Goal: Task Accomplishment & Management: Manage account settings

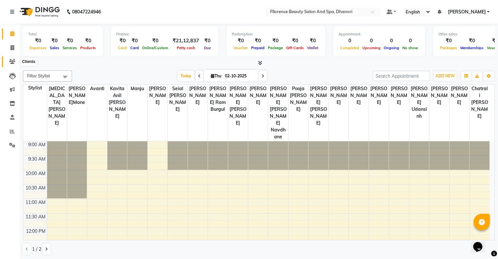
click at [11, 62] on icon at bounding box center [12, 61] width 6 height 5
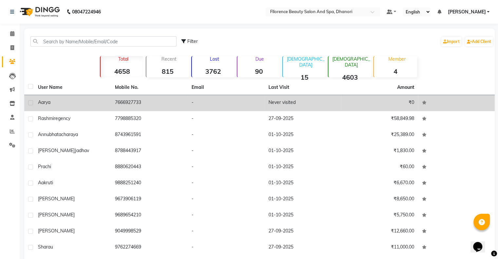
click at [46, 103] on span "aarya" at bounding box center [44, 102] width 12 height 6
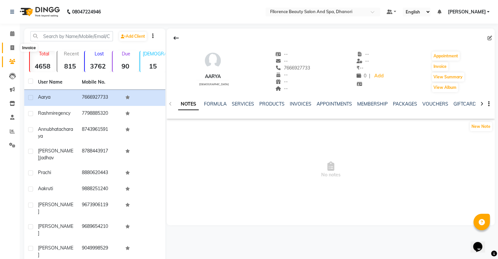
click at [9, 48] on span at bounding box center [12, 48] width 11 height 8
select select "service"
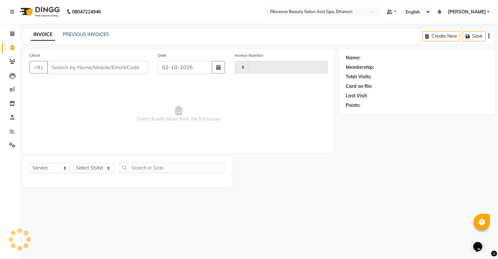
type input "3049"
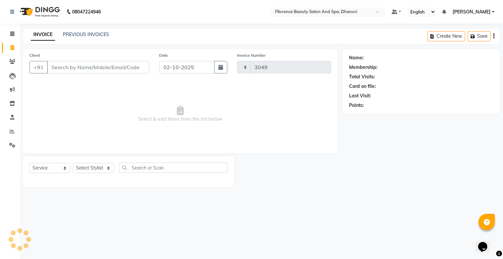
select select "121"
click at [219, 68] on icon "button" at bounding box center [220, 67] width 5 height 5
select select "10"
select select "2025"
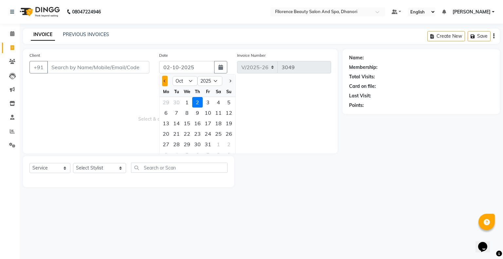
click at [163, 82] on button "Previous month" at bounding box center [165, 81] width 6 height 10
select select "9"
click at [219, 135] on div "27" at bounding box center [218, 133] width 10 height 10
type input "27-09-2025"
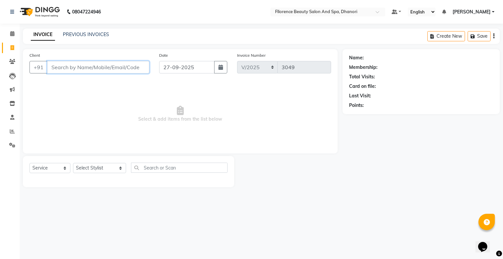
click at [107, 69] on input "Client" at bounding box center [98, 67] width 102 height 12
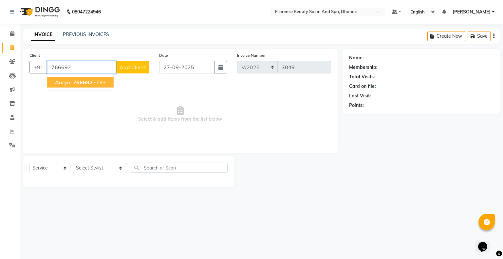
click at [75, 84] on span "766692" at bounding box center [83, 82] width 20 height 7
type input "7666927733"
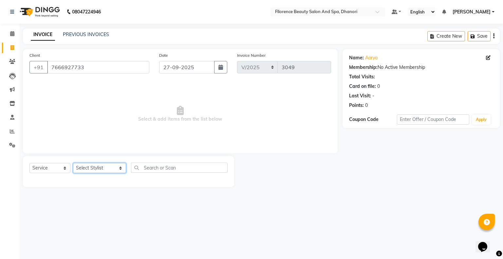
click at [98, 166] on select "Select Stylist AISHWAYA GANESH KOHALE anavi arjun ghogale anita devi rajesh var…" at bounding box center [99, 168] width 53 height 10
select select "23068"
click at [73, 163] on select "Select Stylist [PERSON_NAME] [PERSON_NAME] arjun [PERSON_NAME] [PERSON_NAME] [P…" at bounding box center [99, 168] width 53 height 10
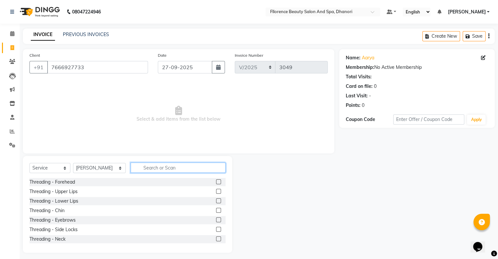
click at [183, 166] on input "text" at bounding box center [178, 167] width 95 height 10
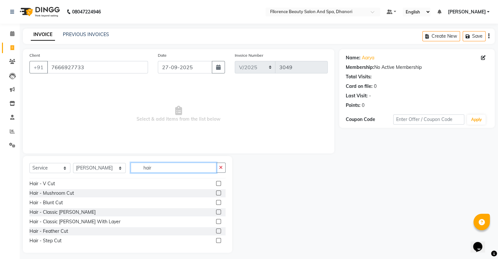
scroll to position [52, 0]
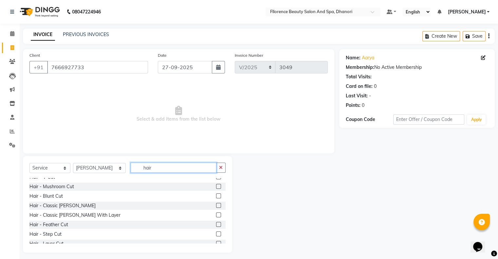
type input "hair"
click at [216, 234] on label at bounding box center [218, 233] width 5 height 5
click at [216, 234] on input "checkbox" at bounding box center [218, 234] width 4 height 4
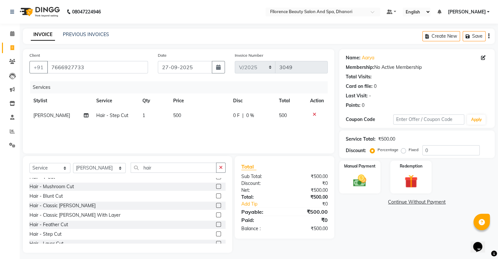
click at [216, 234] on label at bounding box center [218, 233] width 5 height 5
click at [216, 234] on input "checkbox" at bounding box center [218, 234] width 4 height 4
checkbox input "false"
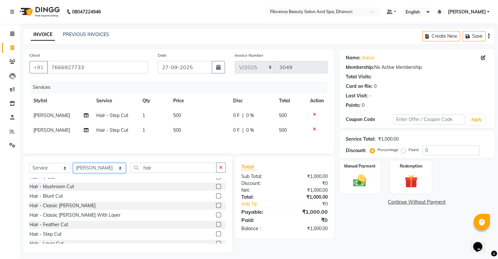
click at [91, 170] on select "Select Stylist [PERSON_NAME] [PERSON_NAME] arjun [PERSON_NAME] [PERSON_NAME] [P…" at bounding box center [99, 168] width 53 height 10
select select "81691"
click at [73, 164] on select "Select Stylist [PERSON_NAME] [PERSON_NAME] arjun [PERSON_NAME] [PERSON_NAME] [P…" at bounding box center [99, 168] width 53 height 10
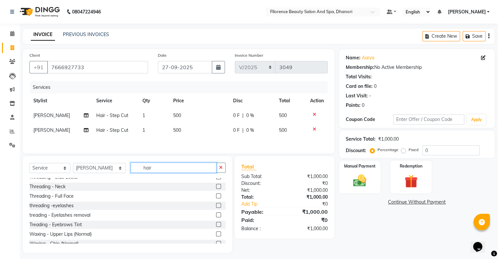
click at [162, 171] on input "hair" at bounding box center [174, 167] width 86 height 10
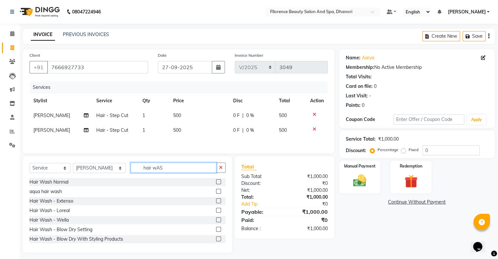
type input "hair wAS"
click at [216, 183] on label at bounding box center [218, 181] width 5 height 5
click at [216, 183] on input "checkbox" at bounding box center [218, 182] width 4 height 4
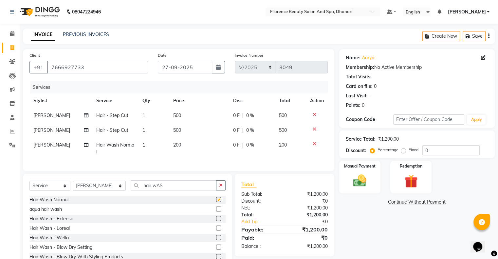
checkbox input "false"
click at [175, 145] on span "200" at bounding box center [177, 145] width 8 height 6
select select "81691"
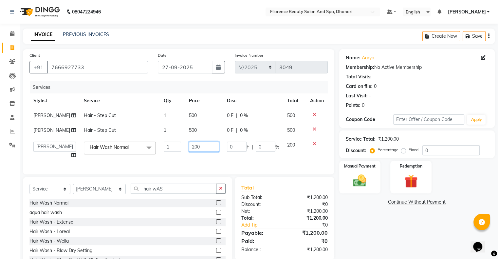
click at [197, 147] on input "200" at bounding box center [204, 146] width 30 height 10
type input "250"
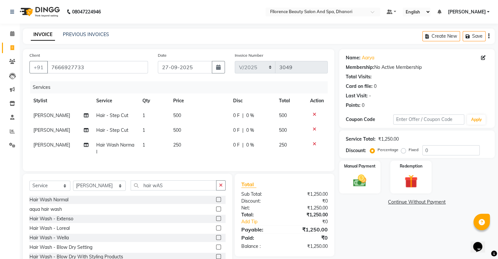
click at [268, 164] on div "Services Stylist Service Qty Price Disc Total Action freda Hair - Step Cut 1 50…" at bounding box center [178, 122] width 298 height 83
click at [97, 191] on select "Select Stylist AISHWAYA GANESH KOHALE anavi arjun ghogale anita devi rajesh var…" at bounding box center [99, 185] width 53 height 10
select select "86053"
click at [73, 186] on select "Select Stylist AISHWAYA GANESH KOHALE anavi arjun ghogale anita devi rajesh var…" at bounding box center [99, 185] width 53 height 10
drag, startPoint x: 212, startPoint y: 242, endPoint x: 206, endPoint y: 235, distance: 8.6
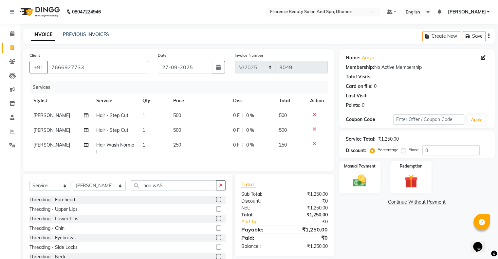
click at [216, 240] on label at bounding box center [218, 237] width 5 height 5
click at [216, 240] on input "checkbox" at bounding box center [218, 237] width 4 height 4
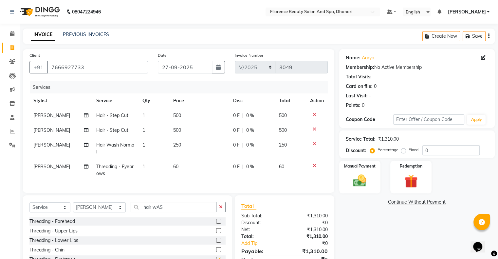
checkbox input "false"
click at [169, 212] on input "hair wAS" at bounding box center [174, 207] width 86 height 10
type input "h"
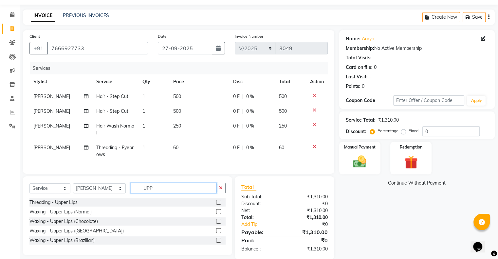
scroll to position [34, 0]
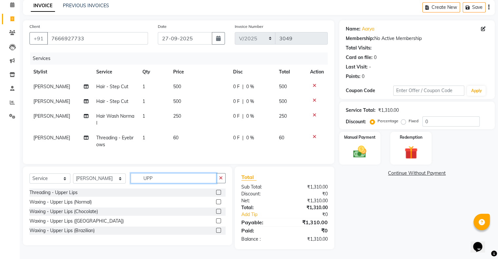
type input "UPP"
click at [219, 231] on label at bounding box center [218, 230] width 5 height 5
click at [219, 231] on input "checkbox" at bounding box center [218, 230] width 4 height 4
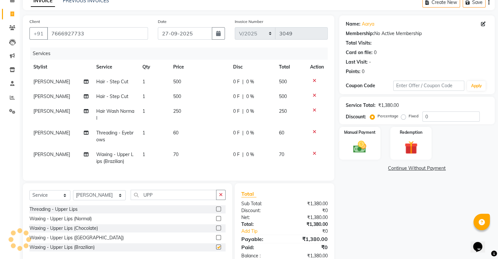
checkbox input "false"
click at [93, 200] on select "Select Stylist AISHWAYA GANESH KOHALE anavi arjun ghogale anita devi rajesh var…" at bounding box center [99, 195] width 53 height 10
select select "3692"
click at [73, 195] on select "Select Stylist AISHWAYA GANESH KOHALE anavi arjun ghogale anita devi rajesh var…" at bounding box center [99, 195] width 53 height 10
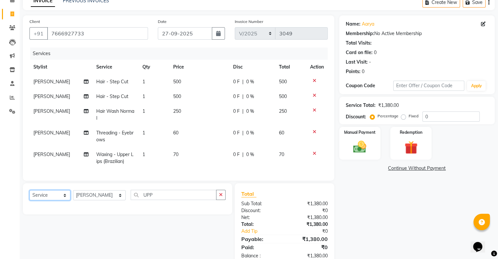
click at [59, 200] on select "Select Service Product Membership Package Voucher Prepaid Gift Card" at bounding box center [49, 195] width 41 height 10
select select "product"
click at [29, 195] on select "Select Service Product Membership Package Voucher Prepaid Gift Card" at bounding box center [49, 195] width 41 height 10
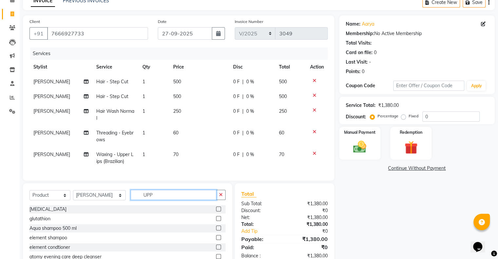
drag, startPoint x: 165, startPoint y: 200, endPoint x: 160, endPoint y: 195, distance: 7.0
click at [166, 200] on input "UPP" at bounding box center [174, 195] width 86 height 10
type input "U"
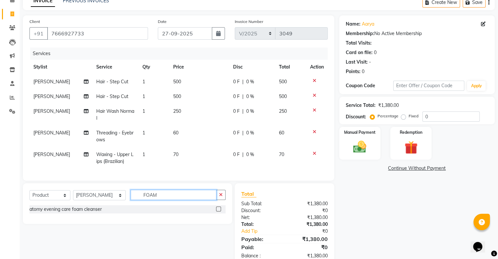
type input "FOAM"
click at [217, 211] on label at bounding box center [218, 208] width 5 height 5
click at [217, 211] on input "checkbox" at bounding box center [218, 209] width 4 height 4
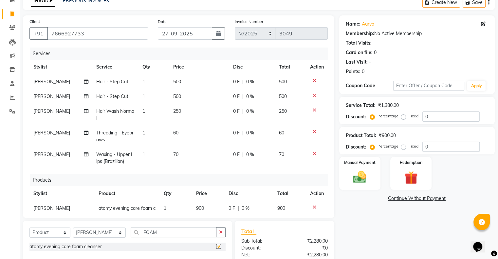
checkbox input "false"
click at [356, 181] on img at bounding box center [360, 177] width 22 height 16
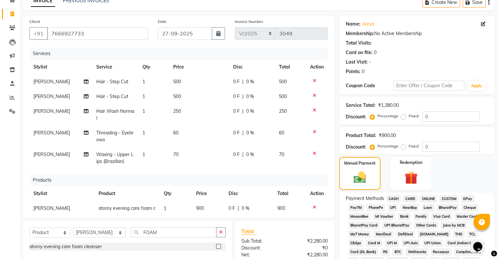
click at [408, 199] on span "CARD" at bounding box center [410, 199] width 14 height 8
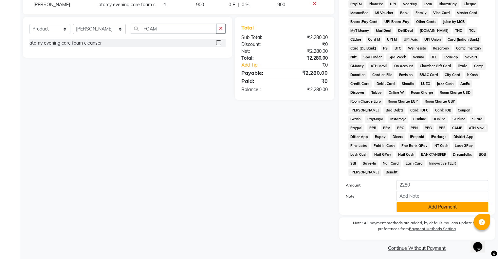
click at [417, 204] on button "Add Payment" at bounding box center [443, 207] width 92 height 10
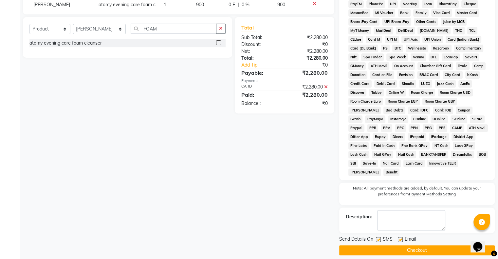
click at [398, 245] on button "Checkout" at bounding box center [417, 250] width 156 height 10
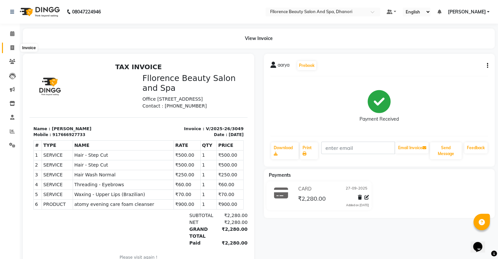
click at [12, 47] on icon at bounding box center [12, 47] width 4 height 5
select select "service"
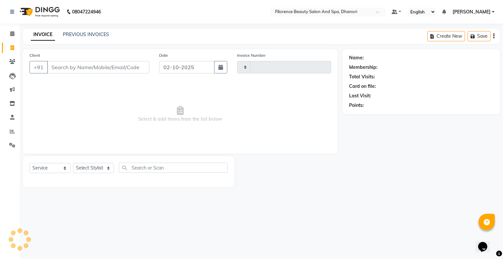
type input "3050"
select select "121"
click at [217, 70] on button "button" at bounding box center [220, 67] width 13 height 12
select select "10"
select select "2025"
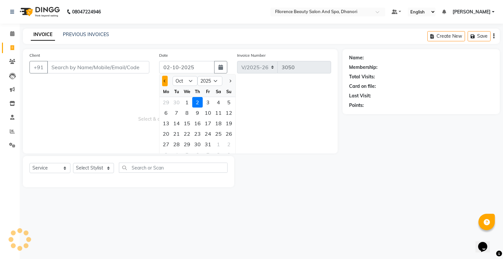
click at [166, 79] on button "Previous month" at bounding box center [165, 81] width 6 height 10
select select "9"
drag, startPoint x: 219, startPoint y: 133, endPoint x: 162, endPoint y: 103, distance: 65.0
click at [220, 133] on div "27" at bounding box center [218, 133] width 10 height 10
type input "27-09-2025"
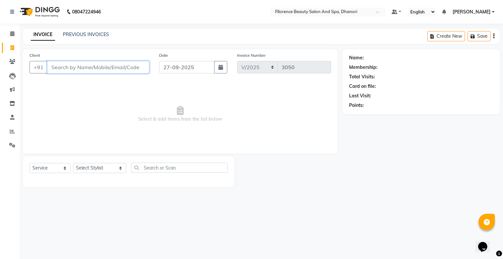
click at [111, 70] on input "Client" at bounding box center [98, 67] width 102 height 12
type input "K"
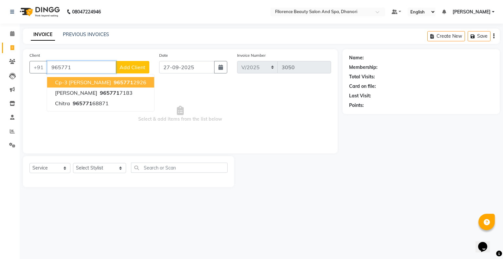
drag, startPoint x: 138, startPoint y: 81, endPoint x: 137, endPoint y: 84, distance: 3.3
click at [138, 82] on ngb-highlight "965771 2926" at bounding box center [129, 82] width 34 height 7
type input "9657712926"
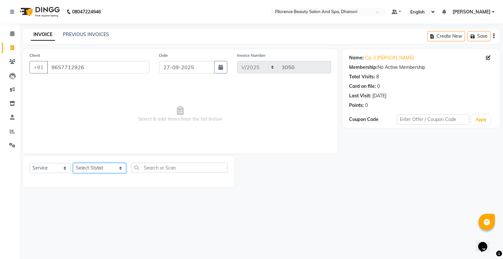
click at [97, 172] on select "Select Stylist AISHWAYA GANESH KOHALE anavi arjun ghogale anita devi rajesh var…" at bounding box center [99, 168] width 53 height 10
select select "7031"
click at [73, 163] on select "Select Stylist AISHWAYA GANESH KOHALE anavi arjun ghogale anita devi rajesh var…" at bounding box center [99, 168] width 53 height 10
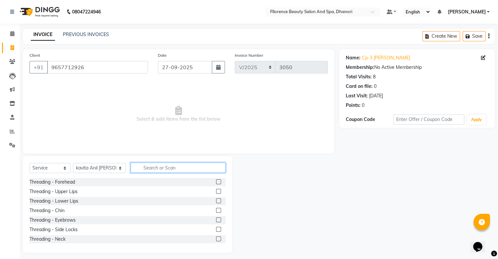
click at [185, 166] on input "text" at bounding box center [178, 167] width 95 height 10
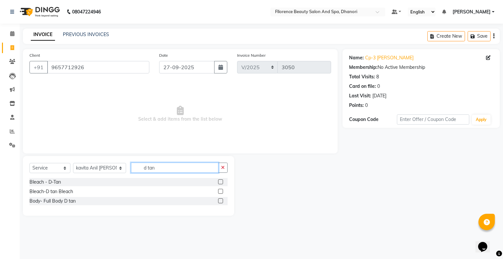
type input "d tan"
click at [222, 182] on label at bounding box center [220, 181] width 5 height 5
click at [222, 182] on input "checkbox" at bounding box center [220, 182] width 4 height 4
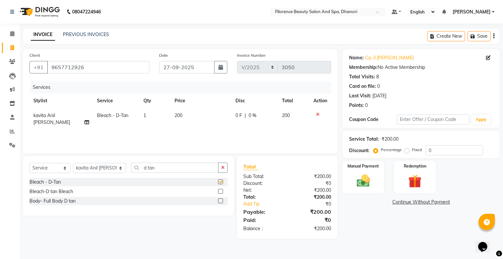
checkbox input "false"
click at [177, 170] on input "d tan" at bounding box center [174, 167] width 87 height 10
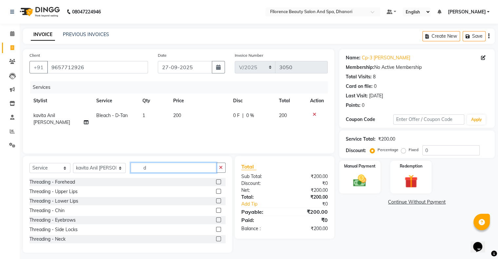
type input "d"
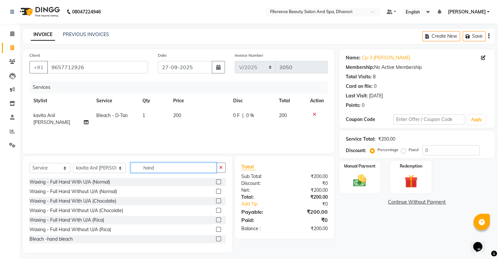
type input "hand"
click at [216, 219] on label at bounding box center [218, 219] width 5 height 5
click at [216, 219] on input "checkbox" at bounding box center [218, 220] width 4 height 4
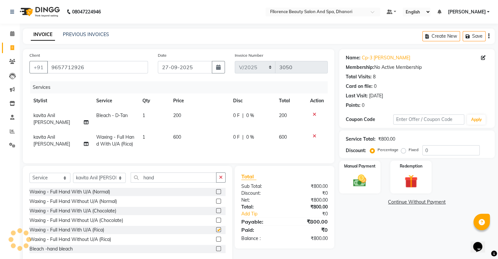
checkbox input "false"
click at [172, 177] on input "hand" at bounding box center [174, 177] width 86 height 10
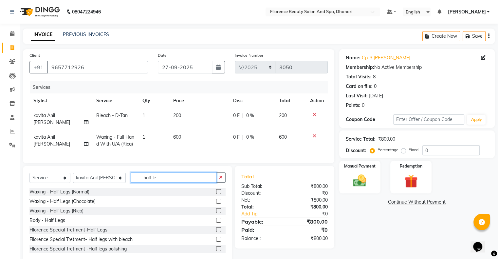
type input "half le"
click at [216, 211] on label at bounding box center [218, 210] width 5 height 5
click at [216, 211] on input "checkbox" at bounding box center [218, 211] width 4 height 4
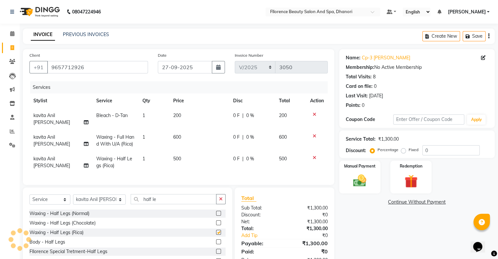
checkbox input "false"
click at [160, 198] on input "half le" at bounding box center [174, 199] width 86 height 10
type input "h"
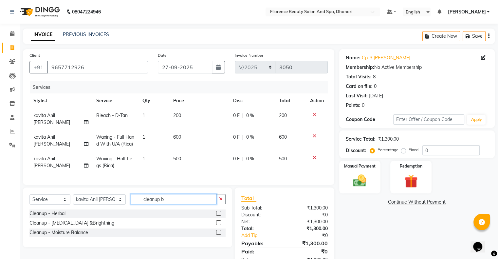
type input "cleanup b"
click at [217, 232] on label at bounding box center [218, 232] width 5 height 5
click at [217, 232] on input "checkbox" at bounding box center [218, 232] width 4 height 4
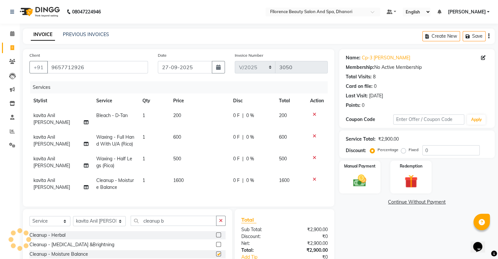
checkbox input "false"
click at [355, 180] on img at bounding box center [360, 181] width 22 height 16
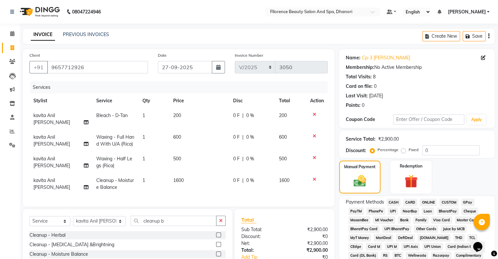
click at [470, 201] on span "GPay" at bounding box center [467, 202] width 13 height 8
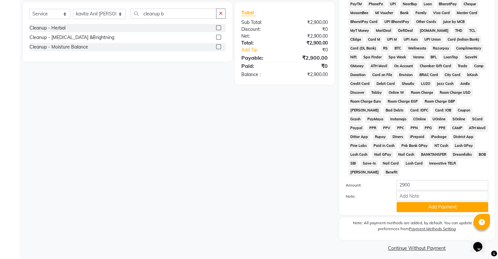
click at [426, 202] on button "Add Payment" at bounding box center [443, 207] width 92 height 10
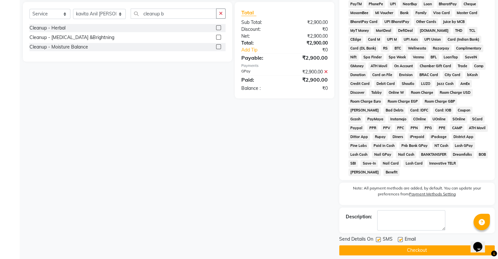
drag, startPoint x: 377, startPoint y: 255, endPoint x: 386, endPoint y: 242, distance: 15.1
click at [386, 242] on main "INVOICE PREVIOUS INVOICES Create New Save Client +91 9657712926 Date 27-09-2025…" at bounding box center [259, 43] width 479 height 443
click at [387, 245] on button "Checkout" at bounding box center [417, 250] width 156 height 10
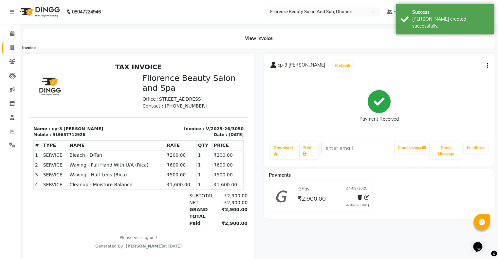
click at [12, 47] on icon at bounding box center [12, 47] width 4 height 5
select select "121"
select select "service"
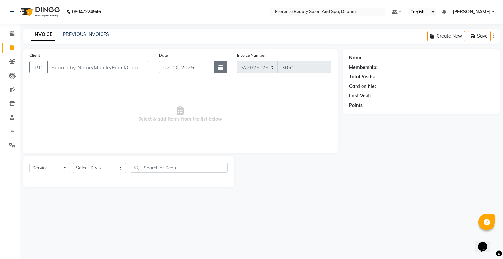
click at [215, 63] on button "button" at bounding box center [220, 67] width 13 height 12
select select "10"
select select "2025"
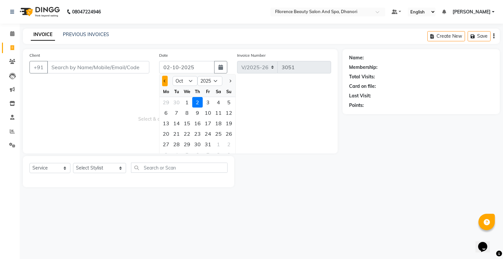
click at [167, 84] on button "Previous month" at bounding box center [165, 81] width 6 height 10
select select "9"
click at [217, 131] on div "27" at bounding box center [218, 133] width 10 height 10
type input "27-09-2025"
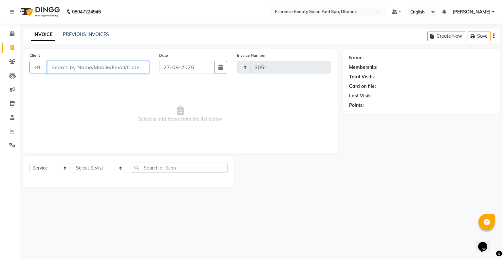
click at [66, 70] on input "Client" at bounding box center [98, 67] width 102 height 12
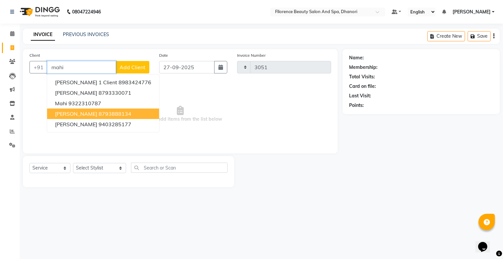
click at [74, 116] on span "[PERSON_NAME]" at bounding box center [76, 113] width 42 height 7
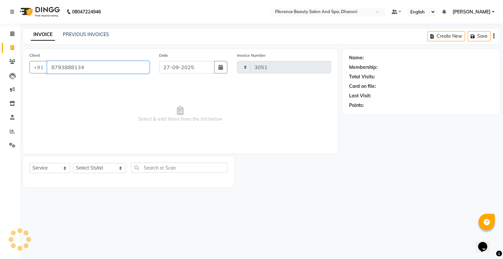
type input "8793888134"
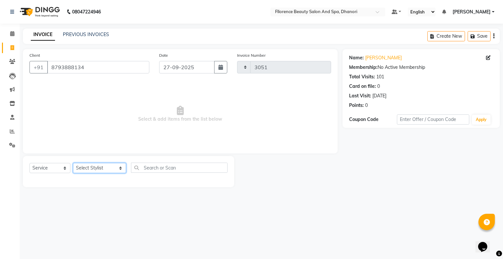
click at [85, 167] on select "Select Stylist AISHWAYA GANESH KOHALE anavi arjun ghogale anita devi rajesh var…" at bounding box center [99, 168] width 53 height 10
select select "35084"
click at [73, 163] on select "Select Stylist AISHWAYA GANESH KOHALE anavi arjun ghogale anita devi rajesh var…" at bounding box center [99, 168] width 53 height 10
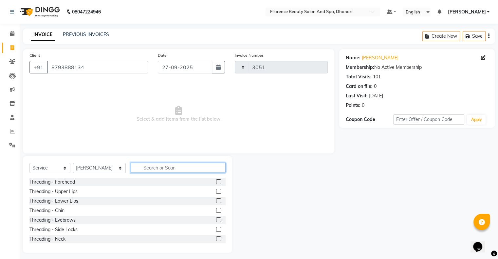
click at [153, 166] on input "text" at bounding box center [178, 167] width 95 height 10
type input "hair was"
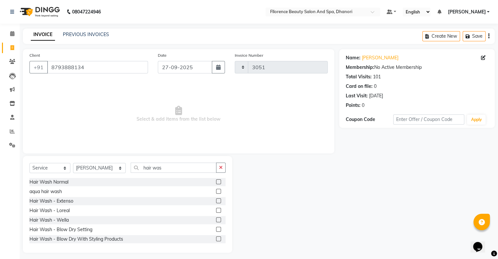
drag, startPoint x: 212, startPoint y: 182, endPoint x: 208, endPoint y: 182, distance: 4.3
click at [216, 182] on label at bounding box center [218, 181] width 5 height 5
click at [216, 182] on input "checkbox" at bounding box center [218, 182] width 4 height 4
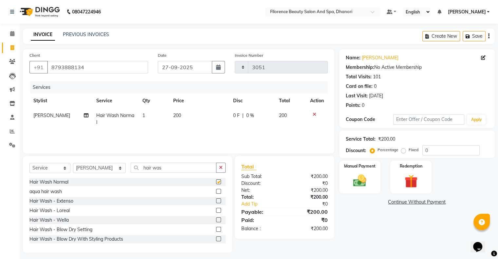
checkbox input "false"
click at [184, 114] on td "200" at bounding box center [199, 119] width 60 height 22
select select "35084"
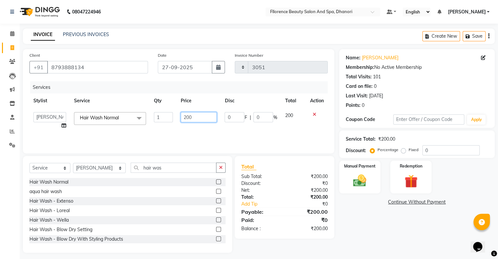
click at [193, 117] on input "200" at bounding box center [199, 117] width 36 height 10
type input "250"
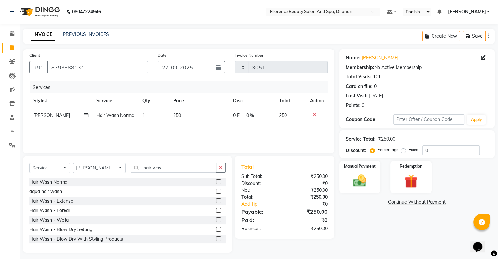
click at [207, 132] on div "Services Stylist Service Qty Price Disc Total Action yogita kashinath gotkar Ha…" at bounding box center [178, 114] width 298 height 66
click at [168, 167] on input "hair was" at bounding box center [174, 167] width 86 height 10
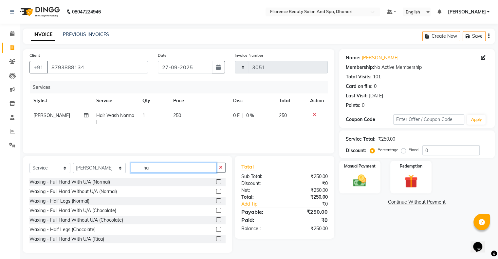
type input "h"
type input "und"
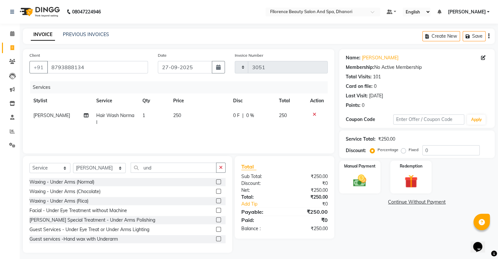
click at [216, 181] on label at bounding box center [218, 181] width 5 height 5
click at [216, 181] on input "checkbox" at bounding box center [218, 182] width 4 height 4
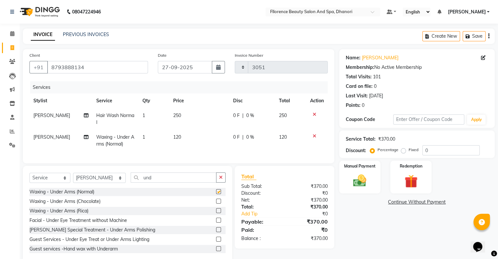
checkbox input "false"
click at [94, 183] on select "Select Stylist AISHWAYA GANESH KOHALE anavi arjun ghogale anita devi rajesh var…" at bounding box center [99, 178] width 53 height 10
click at [73, 178] on select "Select Stylist AISHWAYA GANESH KOHALE anavi arjun ghogale anita devi rajesh var…" at bounding box center [99, 178] width 53 height 10
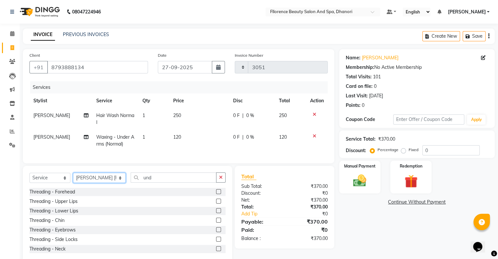
click at [82, 183] on select "Select Stylist AISHWAYA GANESH KOHALE anavi arjun ghogale anita devi rajesh var…" at bounding box center [99, 178] width 53 height 10
select select "81691"
click at [73, 178] on select "Select Stylist AISHWAYA GANESH KOHALE anavi arjun ghogale anita devi rajesh var…" at bounding box center [99, 178] width 53 height 10
click at [153, 182] on input "und" at bounding box center [174, 177] width 86 height 10
type input "u"
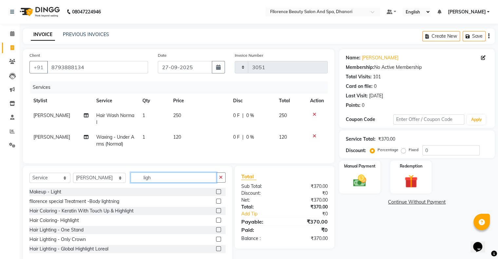
type input "ligh"
click at [216, 194] on label at bounding box center [218, 191] width 5 height 5
click at [216, 194] on input "checkbox" at bounding box center [218, 192] width 4 height 4
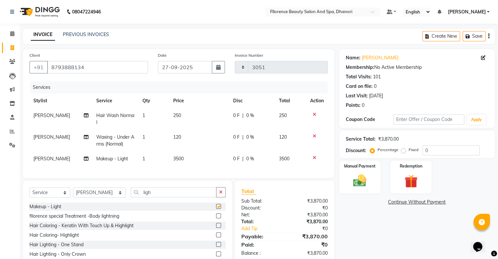
checkbox input "false"
click at [182, 113] on td "250" at bounding box center [199, 119] width 60 height 22
select select "35084"
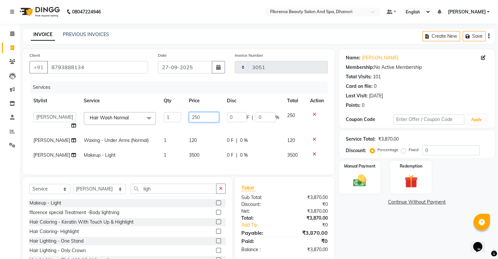
click at [198, 117] on input "250" at bounding box center [204, 117] width 30 height 10
type input "2"
type input "300"
click at [341, 198] on link "Continue Without Payment" at bounding box center [417, 201] width 153 height 7
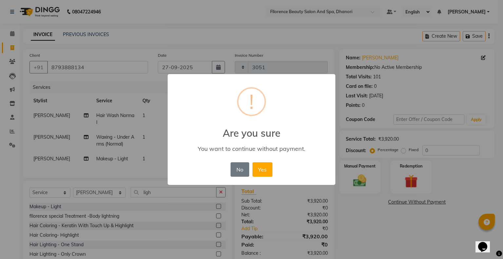
click at [235, 170] on button "No" at bounding box center [240, 169] width 18 height 14
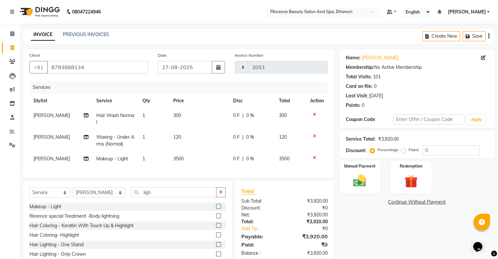
click at [178, 136] on span "120" at bounding box center [177, 137] width 8 height 6
select select "35084"
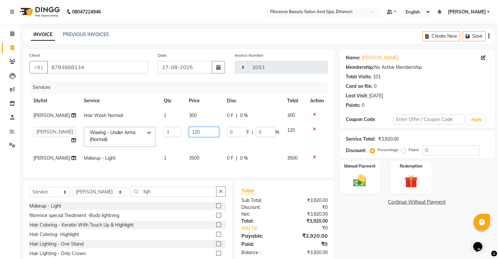
click at [207, 137] on input "120" at bounding box center [204, 132] width 30 height 10
type input "130"
click at [396, 249] on div "Name: Mahima Membership: No Active Membership Total Visits: 101 Card on file: 0…" at bounding box center [419, 162] width 160 height 227
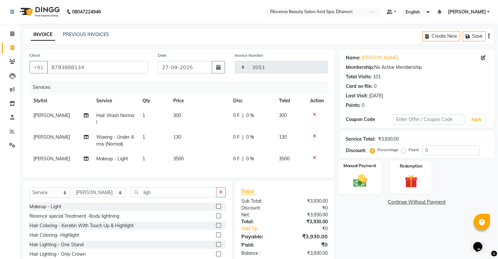
click at [363, 186] on img at bounding box center [360, 181] width 22 height 16
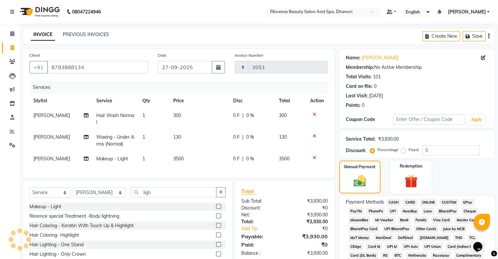
click at [470, 201] on span "GPay" at bounding box center [467, 202] width 13 height 8
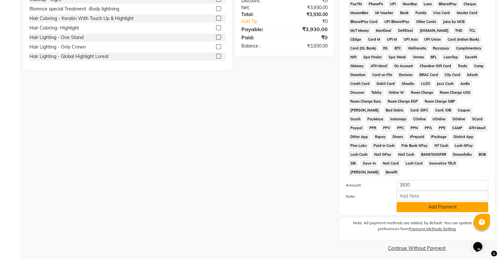
click at [439, 208] on button "Add Payment" at bounding box center [443, 207] width 92 height 10
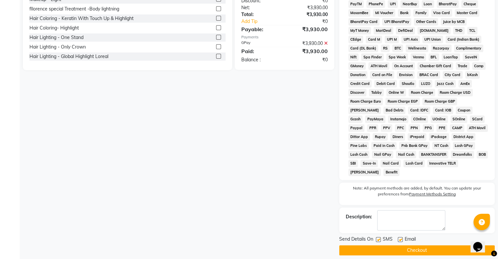
click at [428, 248] on button "Checkout" at bounding box center [417, 250] width 156 height 10
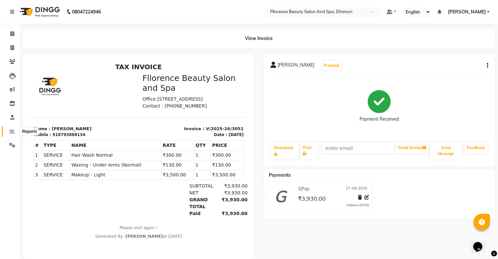
click at [14, 133] on icon at bounding box center [12, 131] width 5 height 5
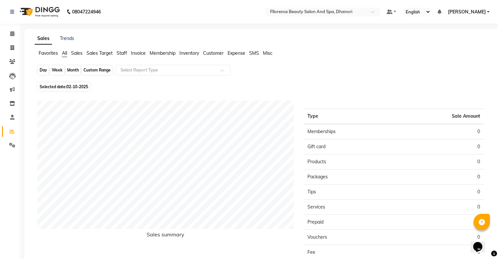
click at [45, 72] on div "Day" at bounding box center [43, 70] width 11 height 9
select select "10"
select select "2025"
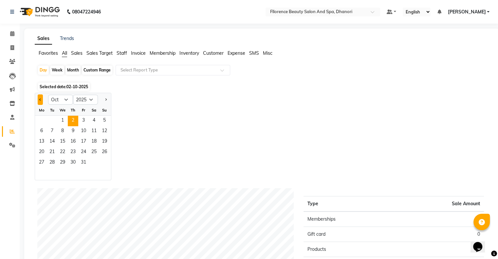
click at [39, 99] on span "Previous month" at bounding box center [40, 99] width 2 height 2
select select "9"
click at [95, 154] on span "27" at bounding box center [94, 152] width 10 height 10
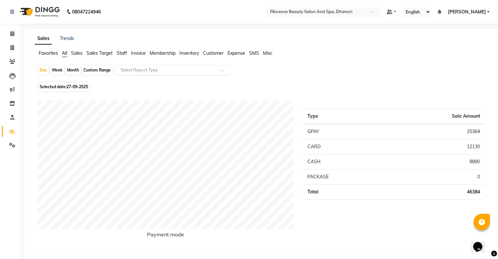
click at [145, 67] on input "text" at bounding box center [166, 70] width 94 height 7
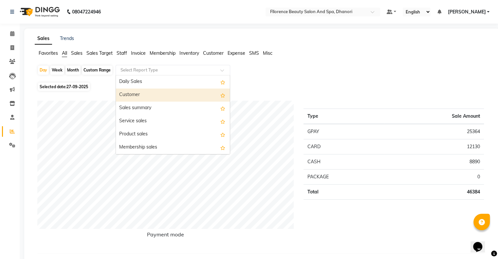
click at [145, 95] on div "Customer" at bounding box center [173, 94] width 114 height 13
select select "csv"
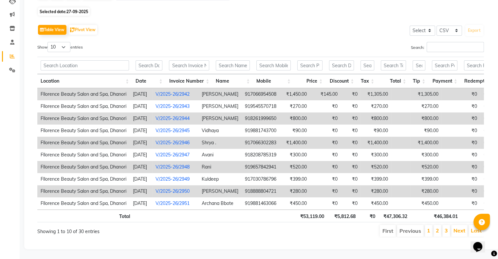
scroll to position [0, 5]
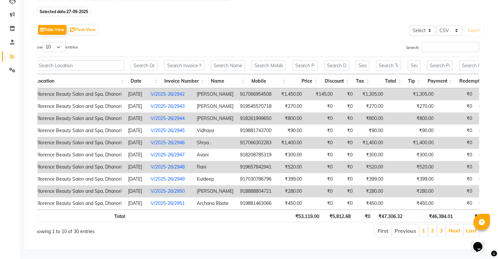
click at [480, 202] on div "Location Date Invoice Number Name Mobile Price Discount Tax Total Tip Payment R…" at bounding box center [256, 139] width 457 height 169
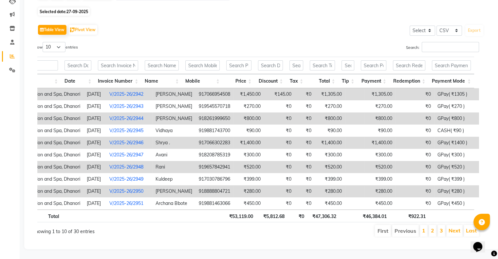
scroll to position [21, 66]
click at [435, 225] on li "2" at bounding box center [433, 231] width 8 height 12
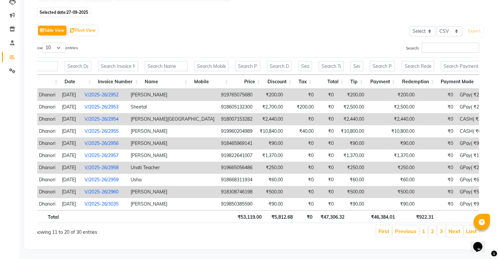
scroll to position [94, 0]
click at [480, 78] on div "Location Date Invoice Number Name Mobile Price Discount Tax Total Tip Payment R…" at bounding box center [256, 139] width 457 height 169
click at [479, 77] on div "Location Date Invoice Number Name Mobile Price Discount Tax Total Tip Payment R…" at bounding box center [256, 139] width 457 height 169
click at [444, 227] on li "3" at bounding box center [442, 230] width 8 height 11
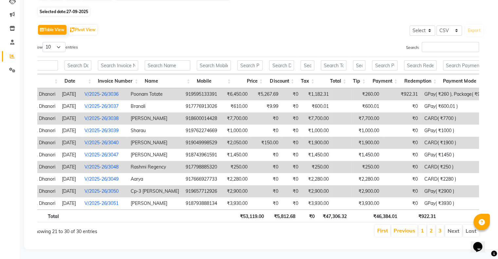
click at [451, 225] on li "Next" at bounding box center [453, 231] width 17 height 12
click at [453, 227] on li "Next" at bounding box center [453, 231] width 17 height 12
click at [453, 228] on li "Next" at bounding box center [453, 231] width 17 height 12
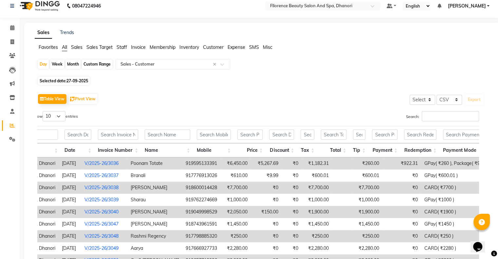
scroll to position [0, 0]
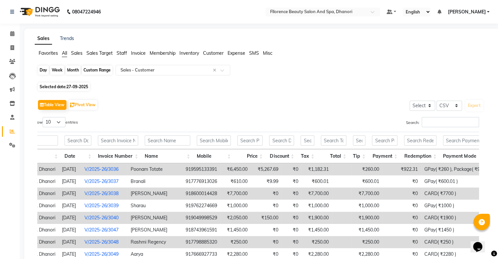
click at [42, 68] on div "Day" at bounding box center [43, 70] width 11 height 9
select select "9"
select select "2025"
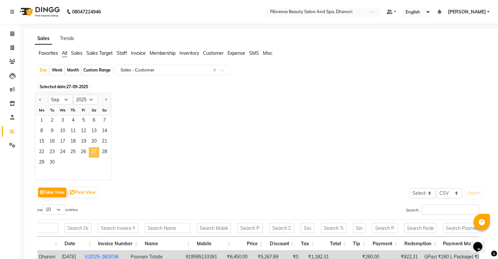
click at [97, 153] on span "27" at bounding box center [94, 152] width 10 height 10
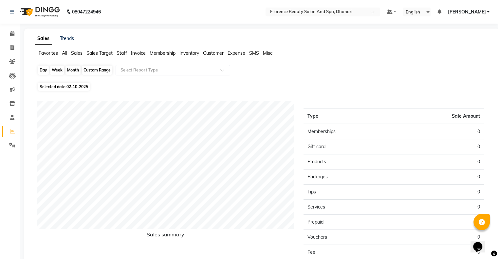
click at [41, 68] on div "Day" at bounding box center [43, 70] width 11 height 9
select select "10"
select select "2025"
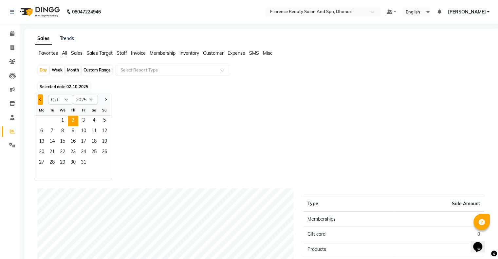
click at [40, 103] on button "Previous month" at bounding box center [40, 99] width 5 height 10
select select "9"
click at [96, 151] on span "27" at bounding box center [94, 152] width 10 height 10
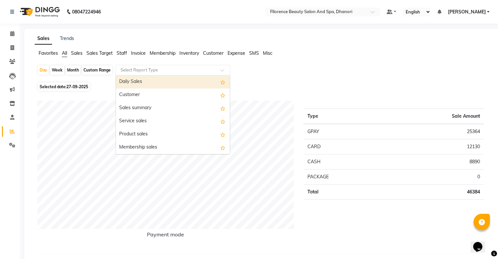
click at [163, 69] on input "text" at bounding box center [166, 70] width 94 height 7
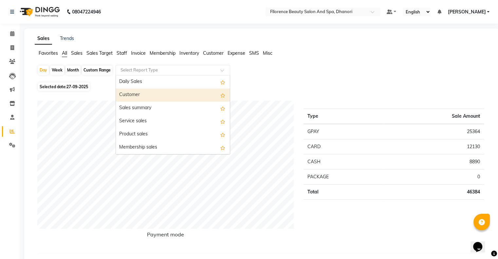
click at [131, 92] on div "Customer" at bounding box center [173, 94] width 114 height 13
select select "csv"
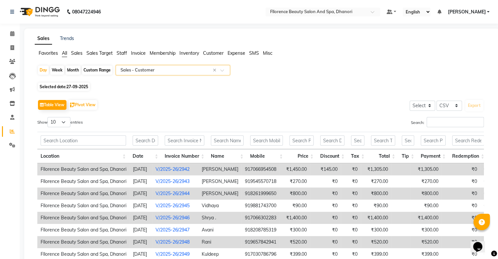
scroll to position [84, 0]
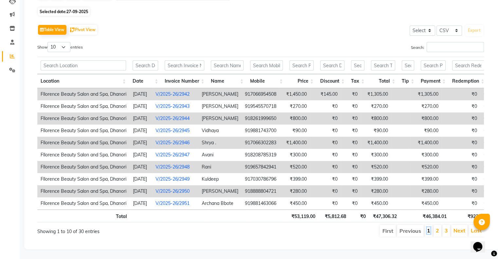
click at [429, 227] on link "1" at bounding box center [428, 230] width 3 height 7
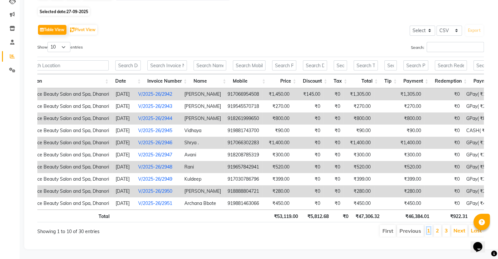
scroll to position [0, 48]
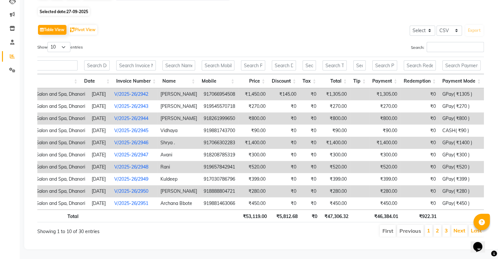
click at [364, 30] on div "Table View Pivot View Select Select CSV PDF Export Show 10 25 50 100 entries Se…" at bounding box center [260, 130] width 447 height 214
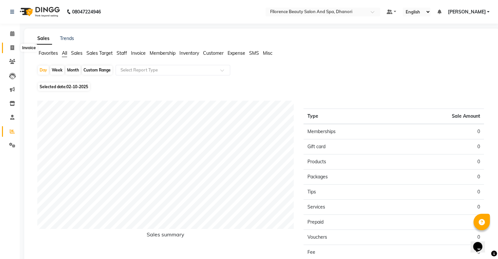
click at [13, 47] on icon at bounding box center [12, 47] width 4 height 5
select select "service"
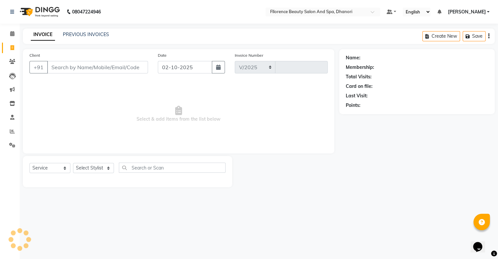
select select "121"
type input "3052"
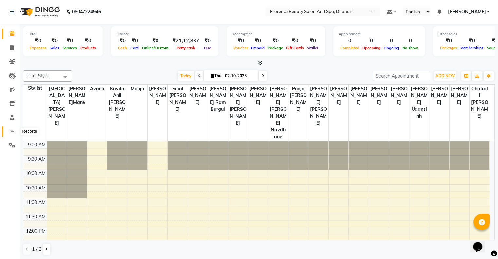
click at [13, 133] on icon at bounding box center [12, 131] width 5 height 5
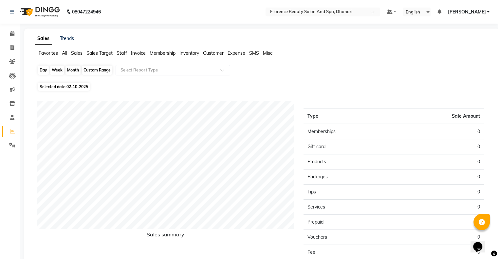
click at [42, 71] on div "Day" at bounding box center [43, 70] width 11 height 9
select select "10"
select select "2025"
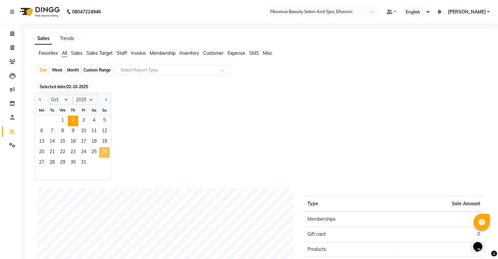
click at [101, 148] on span "26" at bounding box center [104, 152] width 10 height 10
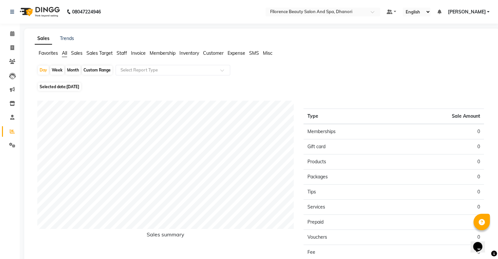
click at [73, 71] on div "Month" at bounding box center [73, 70] width 15 height 9
select select "10"
select select "2025"
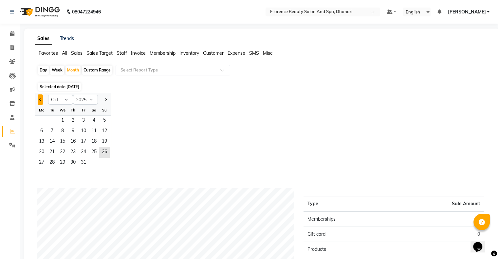
click at [39, 101] on button "Previous month" at bounding box center [40, 99] width 5 height 10
select select "9"
click at [79, 154] on span "26" at bounding box center [83, 152] width 10 height 10
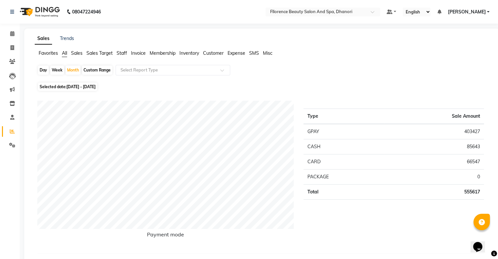
click at [45, 69] on div "Day" at bounding box center [43, 70] width 11 height 9
select select "9"
select select "2025"
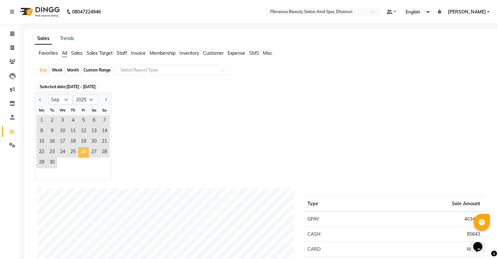
click at [85, 154] on span "26" at bounding box center [83, 152] width 10 height 10
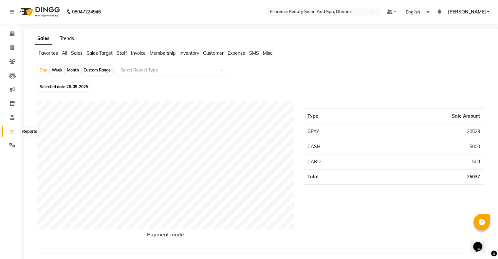
click at [12, 130] on icon at bounding box center [12, 131] width 5 height 5
click at [45, 66] on div "Day" at bounding box center [43, 70] width 11 height 9
select select "9"
select select "2025"
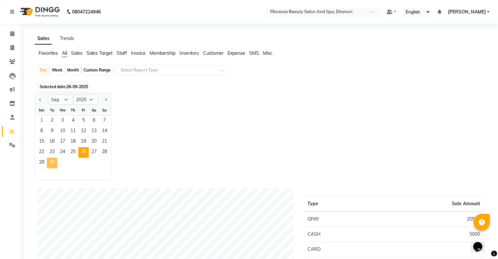
click at [51, 163] on span "30" at bounding box center [52, 163] width 10 height 10
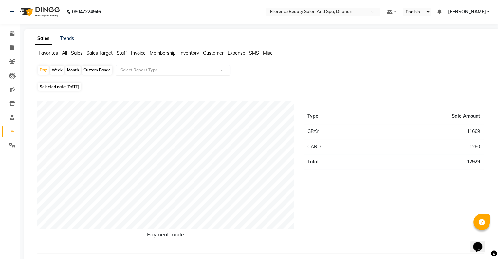
click at [184, 72] on input "text" at bounding box center [166, 70] width 94 height 7
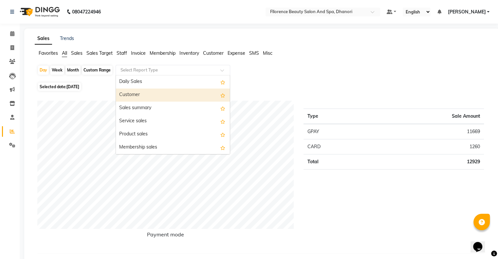
click at [179, 94] on div "Customer" at bounding box center [173, 94] width 114 height 13
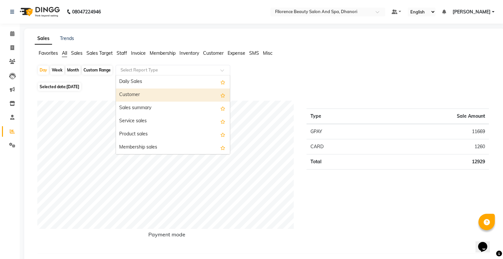
select select "csv"
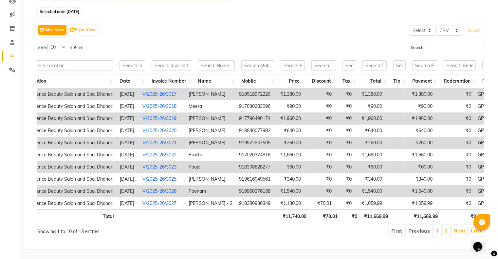
scroll to position [0, 53]
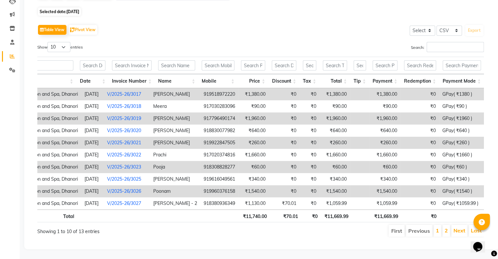
click at [449, 228] on li "2" at bounding box center [446, 231] width 8 height 12
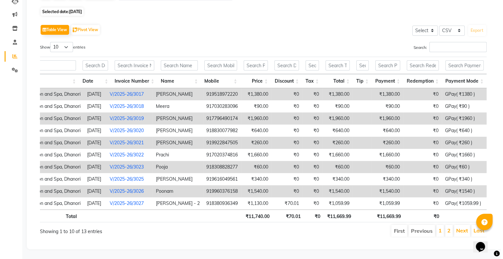
scroll to position [0, 37]
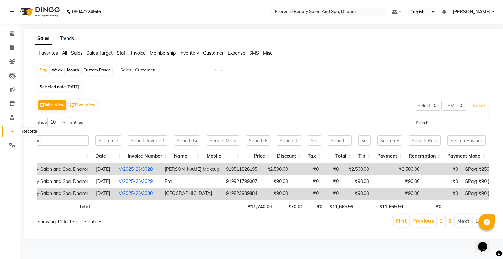
click at [12, 133] on icon at bounding box center [12, 131] width 5 height 5
click at [41, 70] on div "Day" at bounding box center [43, 70] width 11 height 9
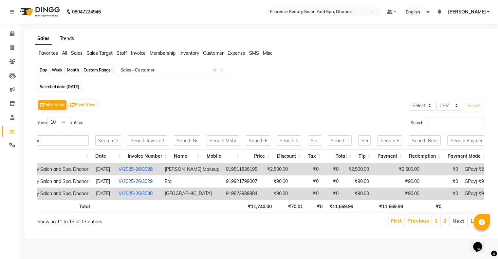
select select "9"
select select "2025"
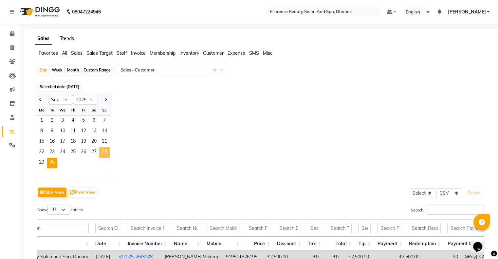
click at [103, 150] on span "28" at bounding box center [104, 152] width 10 height 10
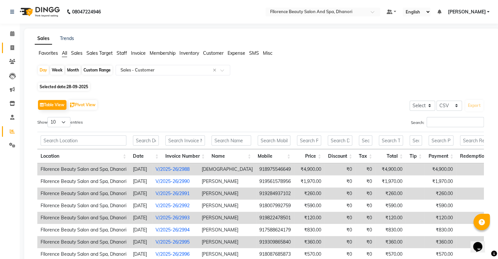
click at [10, 52] on link "Invoice" at bounding box center [10, 48] width 16 height 11
select select "121"
select select "service"
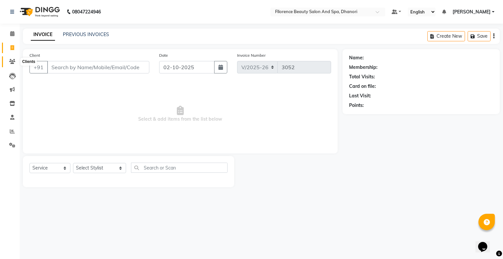
click at [13, 61] on icon at bounding box center [12, 61] width 6 height 5
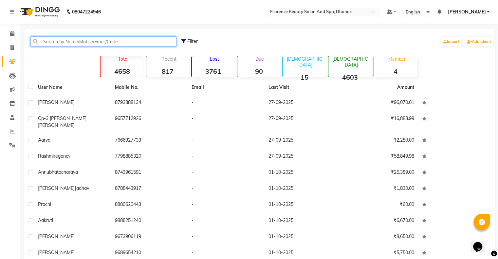
click at [128, 44] on input "text" at bounding box center [103, 41] width 146 height 10
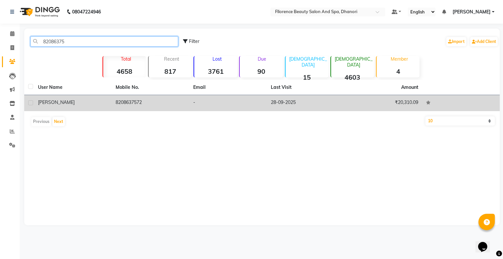
type input "82086375"
click at [299, 103] on td "28-09-2025" at bounding box center [306, 103] width 78 height 16
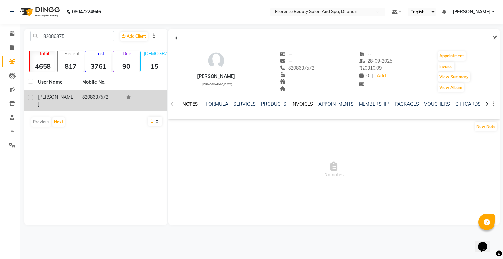
click at [305, 105] on link "INVOICES" at bounding box center [302, 104] width 22 height 6
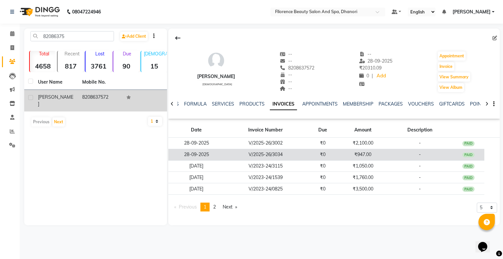
click at [333, 154] on td "₹0" at bounding box center [323, 154] width 32 height 11
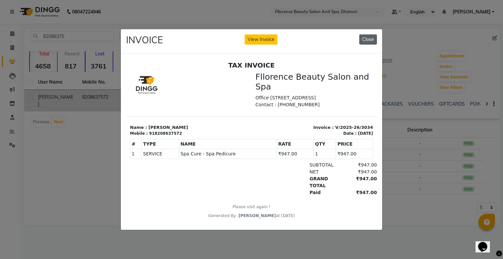
click at [368, 34] on button "Close" at bounding box center [368, 39] width 18 height 10
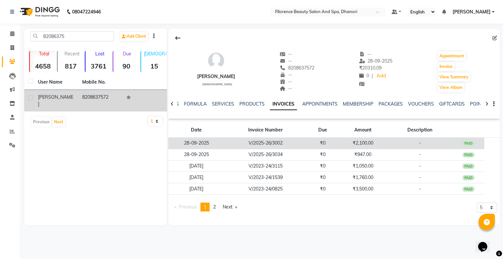
click at [400, 142] on td "-" at bounding box center [420, 143] width 66 height 11
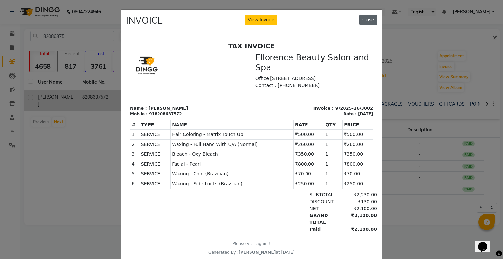
click at [371, 20] on button "Close" at bounding box center [368, 20] width 18 height 10
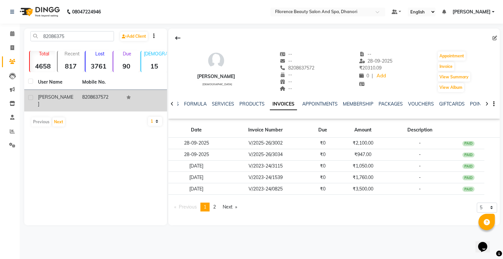
click at [216, 209] on span "2" at bounding box center [214, 207] width 3 height 6
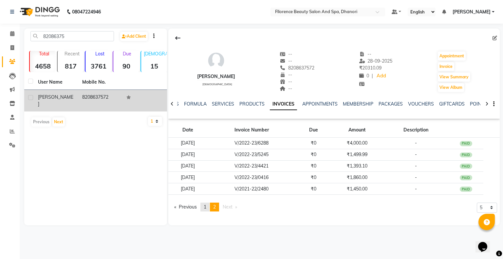
click at [206, 208] on span "1" at bounding box center [205, 207] width 3 height 6
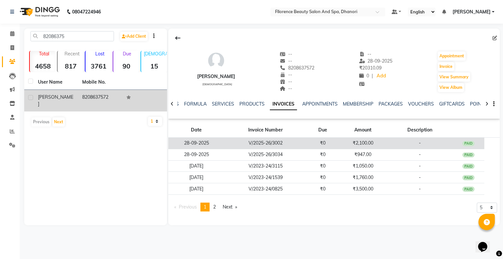
click at [296, 146] on td "V/2025-26/3002" at bounding box center [266, 143] width 82 height 11
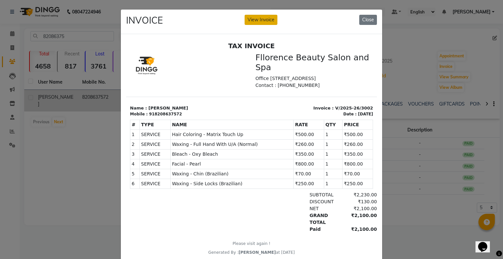
click at [261, 21] on button "View Invoice" at bounding box center [261, 20] width 33 height 10
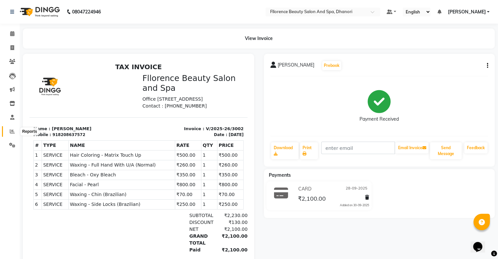
click at [13, 132] on icon at bounding box center [12, 131] width 5 height 5
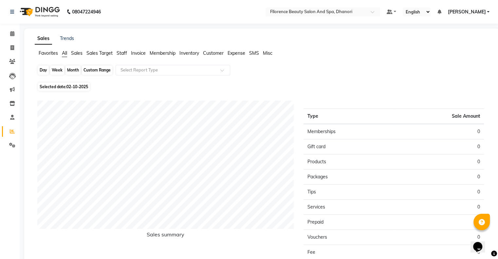
click at [42, 69] on div "Day" at bounding box center [43, 70] width 11 height 9
select select "10"
select select "2025"
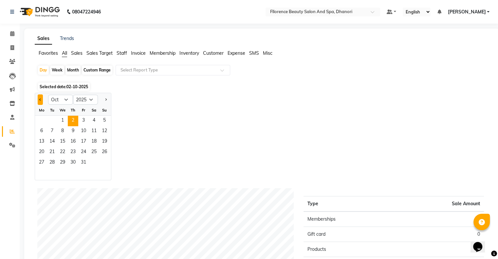
click at [39, 99] on button "Previous month" at bounding box center [40, 99] width 5 height 10
select select "9"
click at [95, 154] on span "27" at bounding box center [94, 152] width 10 height 10
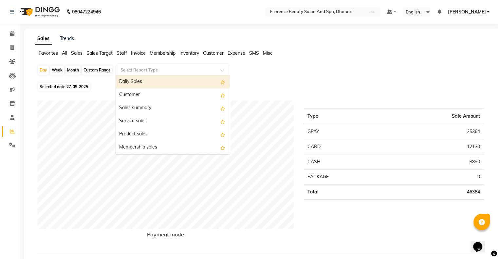
click at [196, 69] on input "text" at bounding box center [166, 70] width 94 height 7
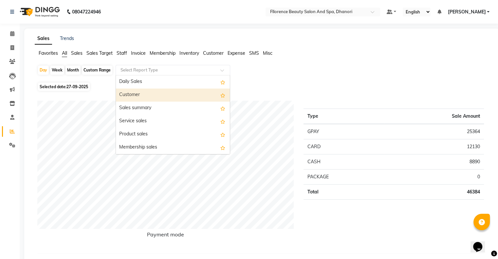
click at [192, 91] on div "Customer" at bounding box center [173, 94] width 114 height 13
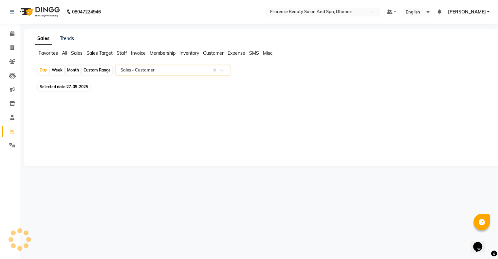
select select "csv"
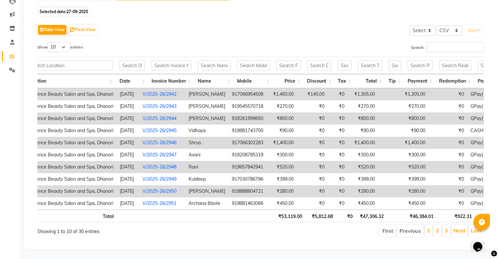
scroll to position [0, 48]
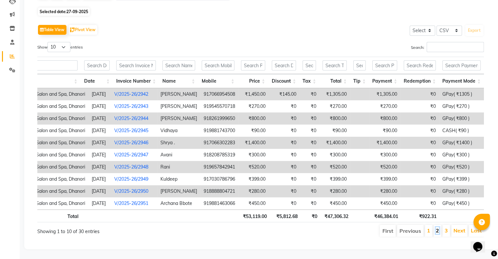
click at [436, 227] on link "2" at bounding box center [437, 230] width 3 height 7
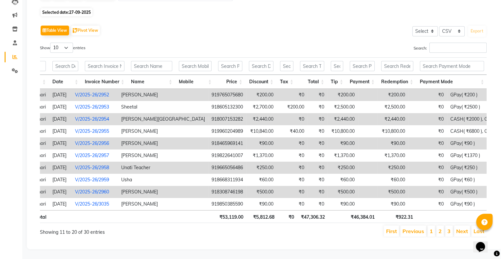
scroll to position [0, 84]
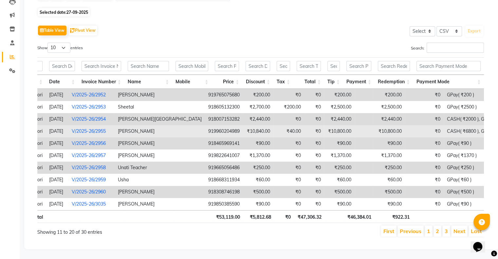
click at [405, 125] on td "₹0" at bounding box center [424, 131] width 39 height 12
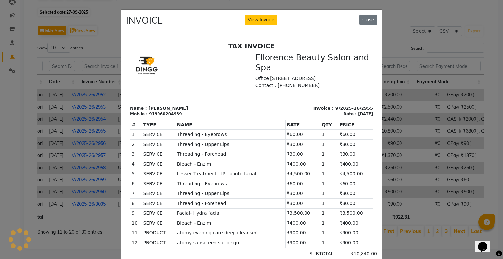
scroll to position [0, 0]
click at [261, 20] on button "View Invoice" at bounding box center [261, 20] width 33 height 10
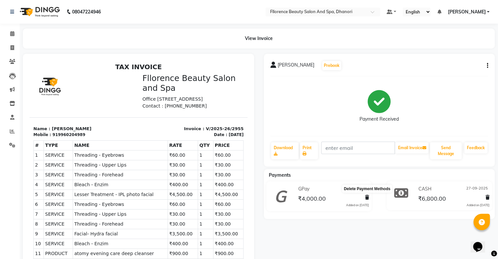
click at [367, 198] on icon at bounding box center [367, 197] width 4 height 5
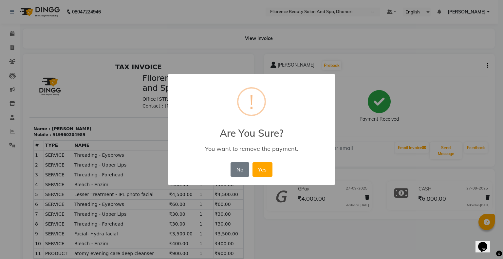
click at [341, 230] on div "× ! Are You Sure? You want to remove the payment. No No Yes" at bounding box center [251, 129] width 503 height 259
click at [265, 168] on button "Yes" at bounding box center [263, 169] width 20 height 14
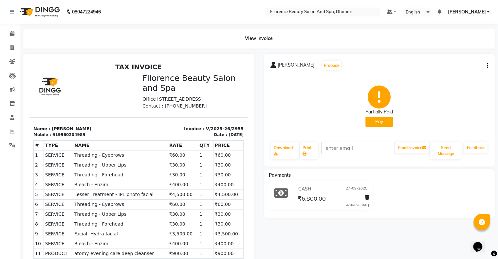
click at [488, 65] on div "manshi despande Prebook Partially Paid Pay Download Print Email Invoice Send Me…" at bounding box center [379, 110] width 231 height 113
click at [487, 66] on icon "button" at bounding box center [487, 66] width 1 height 0
click at [462, 73] on div "Edit Invoice" at bounding box center [461, 70] width 33 height 8
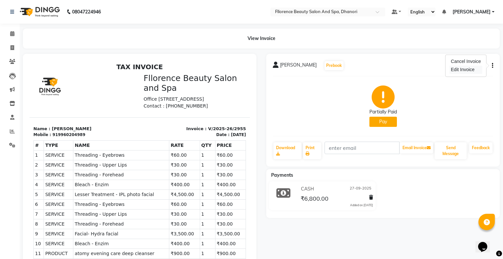
select select "service"
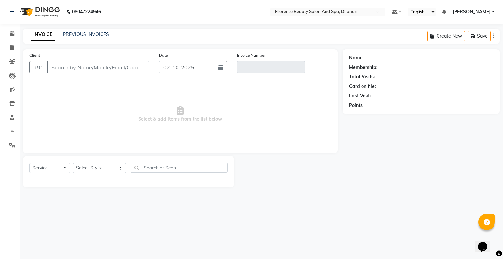
type input "9960204989"
type input "V/2025-26/2955"
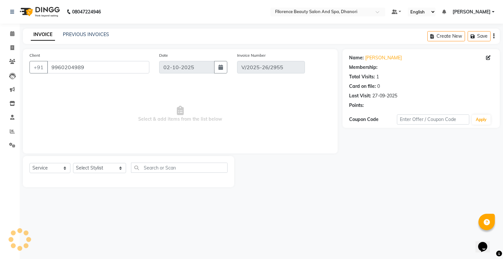
type input "27-09-2025"
select select "select"
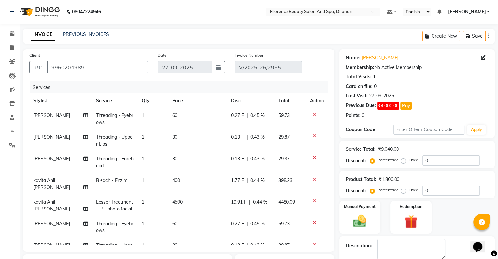
scroll to position [111, 0]
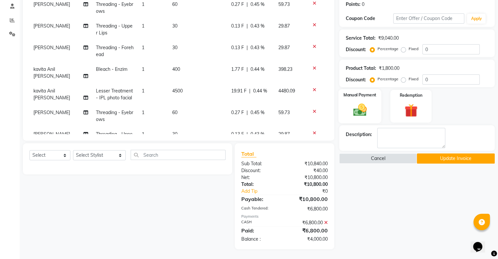
click at [355, 113] on img at bounding box center [360, 110] width 22 height 16
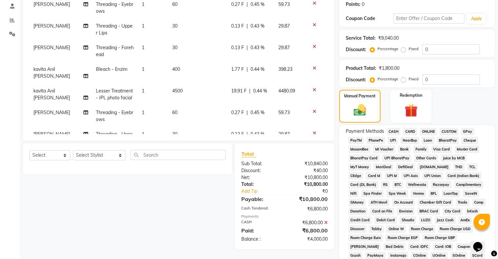
click at [409, 131] on span "CARD" at bounding box center [410, 132] width 14 height 8
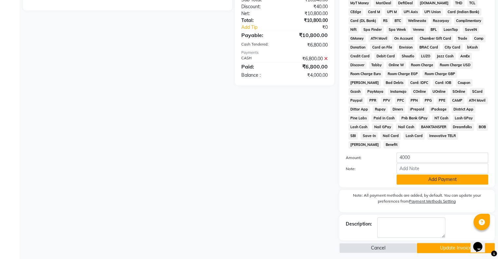
click at [444, 175] on button "Add Payment" at bounding box center [443, 179] width 92 height 10
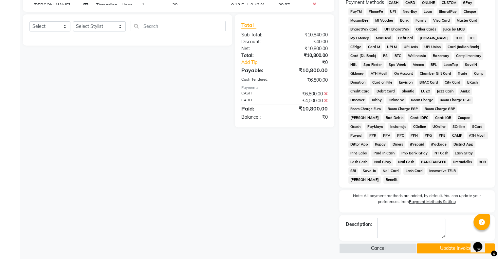
click at [458, 243] on button "Update Invoice" at bounding box center [456, 248] width 78 height 10
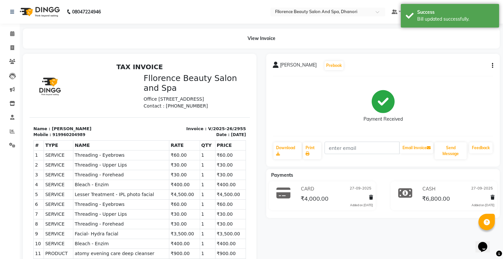
select select "service"
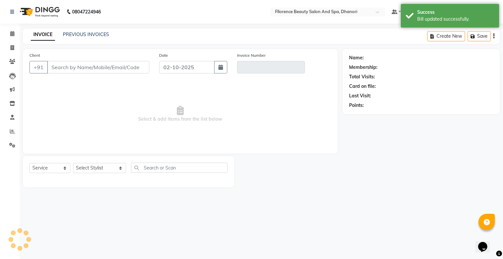
type input "9960204989"
type input "V/2025-26/2955"
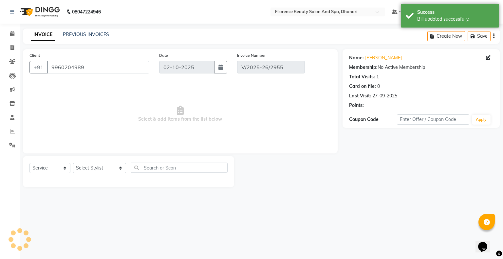
type input "27-09-2025"
select select "select"
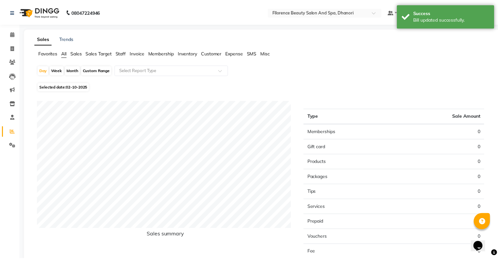
scroll to position [52, 0]
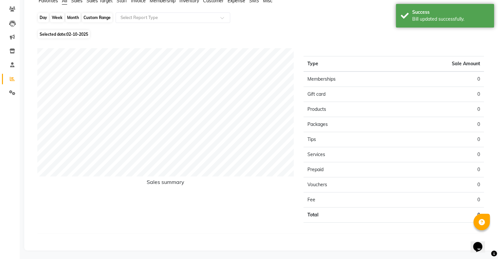
click at [43, 18] on div "Day" at bounding box center [43, 17] width 11 height 9
select select "10"
select select "2025"
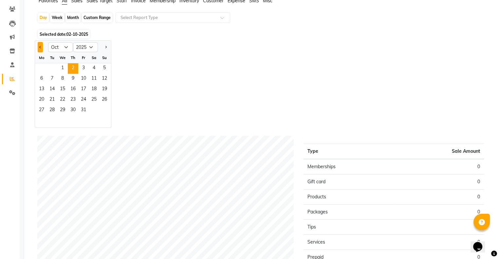
click at [39, 45] on button "Previous month" at bounding box center [40, 47] width 5 height 10
select select "9"
click at [89, 99] on span "27" at bounding box center [94, 100] width 10 height 10
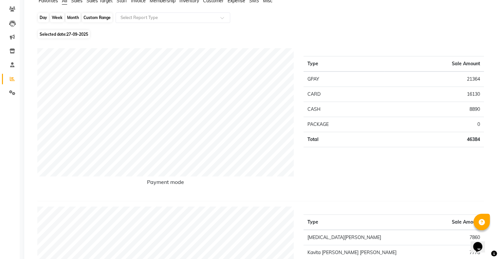
click at [44, 19] on div "Day" at bounding box center [43, 17] width 11 height 9
select select "9"
select select "2025"
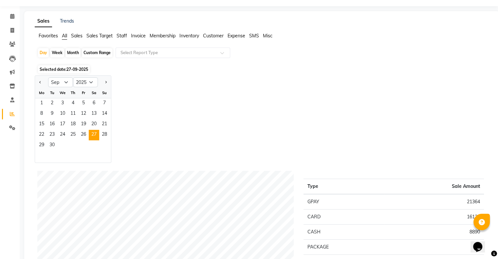
scroll to position [0, 0]
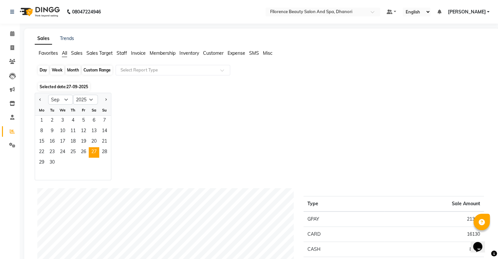
click at [45, 68] on div "Day" at bounding box center [43, 70] width 11 height 9
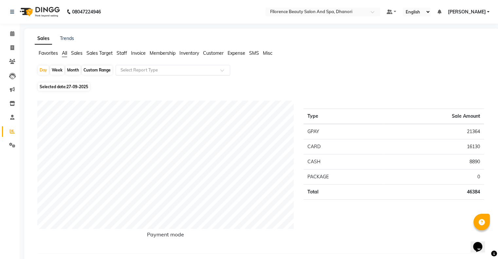
click at [175, 66] on div "Select Report Type" at bounding box center [173, 70] width 115 height 10
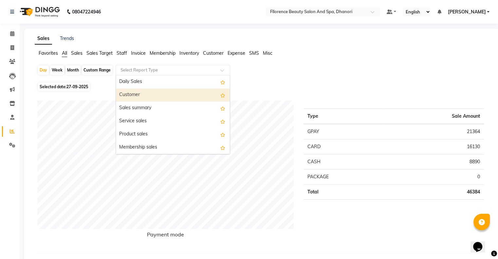
click at [163, 94] on div "Customer" at bounding box center [173, 94] width 114 height 13
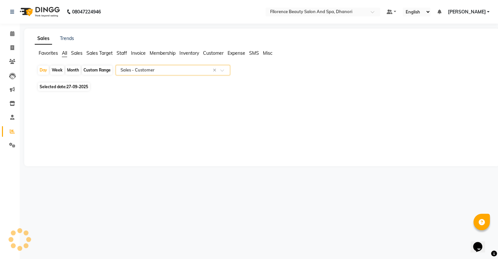
select select "csv"
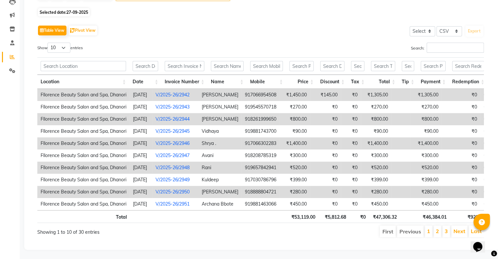
scroll to position [84, 0]
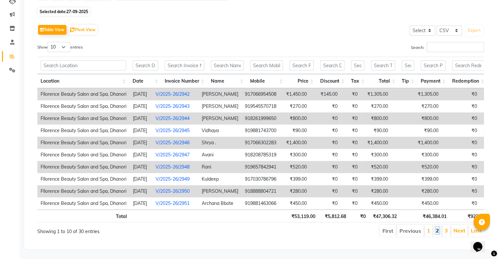
click at [437, 229] on link "2" at bounding box center [437, 230] width 3 height 7
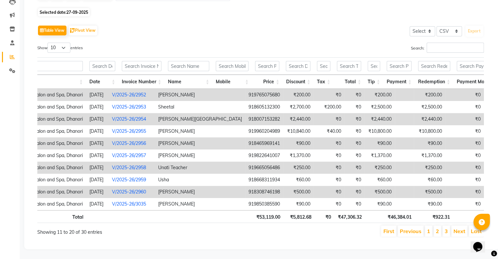
scroll to position [0, 0]
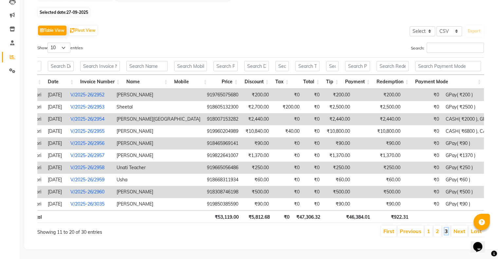
click at [447, 228] on link "3" at bounding box center [446, 231] width 3 height 7
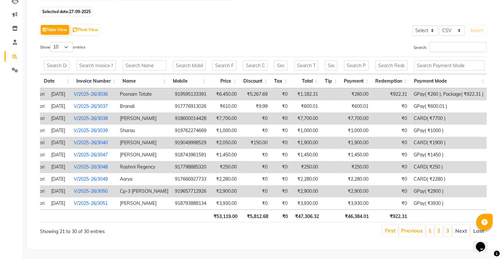
scroll to position [0, 93]
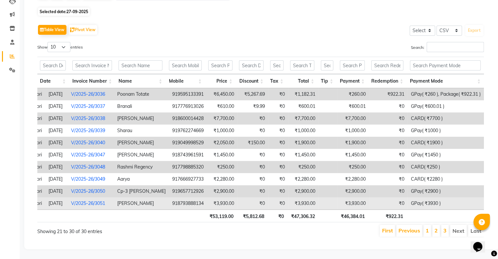
click at [390, 197] on td "₹0" at bounding box center [388, 203] width 39 height 12
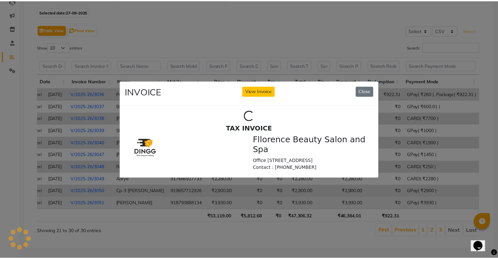
scroll to position [0, 0]
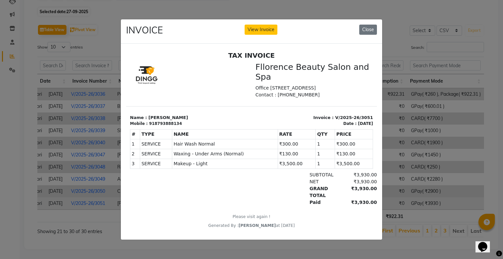
click at [390, 195] on ngb-modal-window "INVOICE View Invoice Close" at bounding box center [251, 129] width 503 height 259
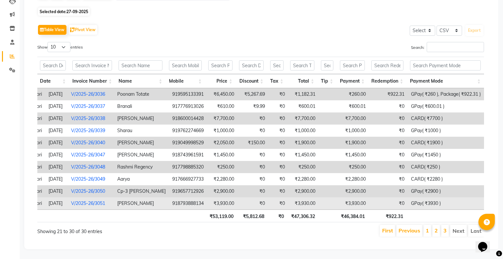
click at [390, 195] on ngb-modal-window "INVOICE View Invoice Close" at bounding box center [251, 129] width 503 height 259
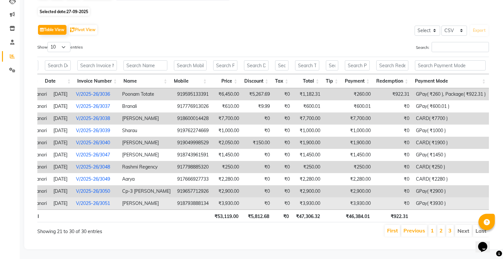
scroll to position [0, 88]
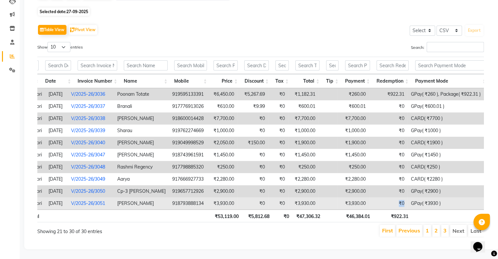
click at [390, 197] on td "₹0" at bounding box center [388, 203] width 39 height 12
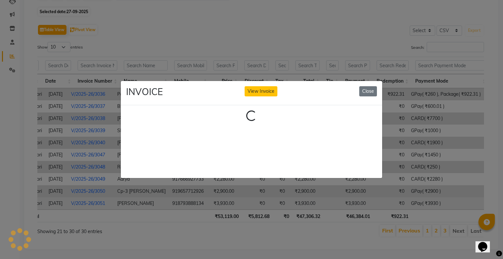
click at [390, 195] on ngb-modal-window "INVOICE View Invoice Close Loading..." at bounding box center [251, 129] width 503 height 259
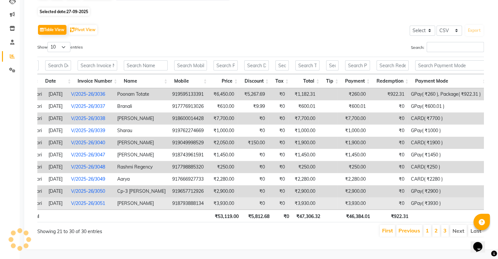
click at [390, 197] on td "₹0" at bounding box center [388, 203] width 39 height 12
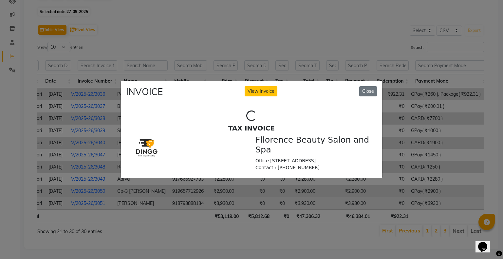
scroll to position [0, 0]
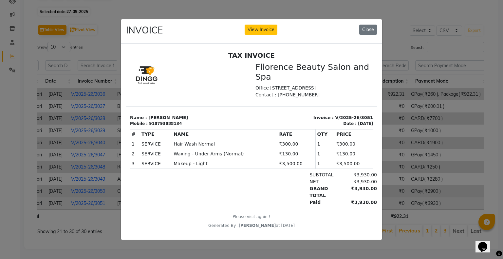
click at [390, 195] on ngb-modal-window "INVOICE View Invoice Close" at bounding box center [251, 129] width 503 height 259
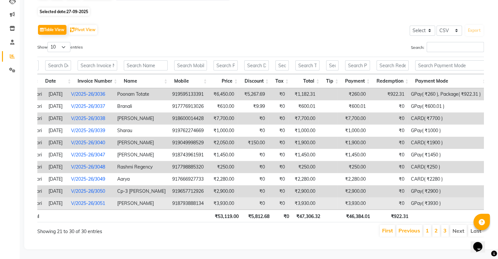
click at [390, 197] on td "₹0" at bounding box center [388, 203] width 39 height 12
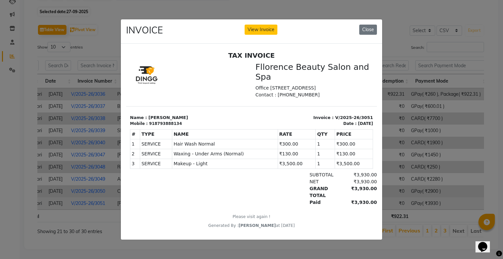
click at [390, 195] on ngb-modal-window "INVOICE View Invoice Close" at bounding box center [251, 129] width 503 height 259
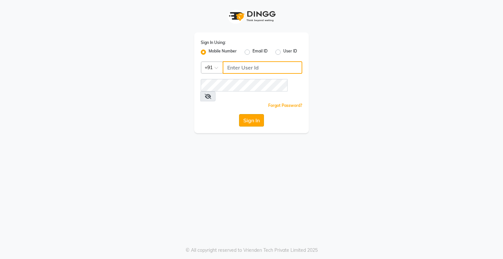
type input "9146152333"
click at [253, 114] on button "Sign In" at bounding box center [251, 120] width 25 height 12
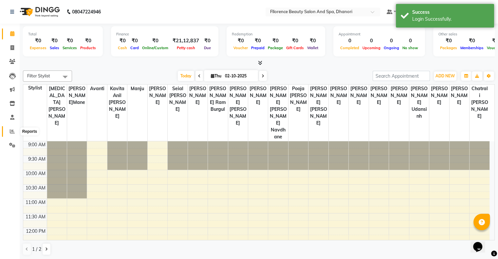
click at [10, 129] on icon at bounding box center [12, 131] width 5 height 5
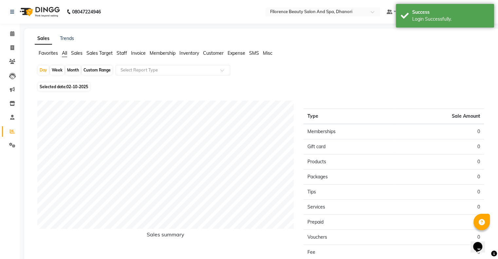
click at [72, 67] on div "Month" at bounding box center [73, 70] width 15 height 9
select select "10"
select select "2025"
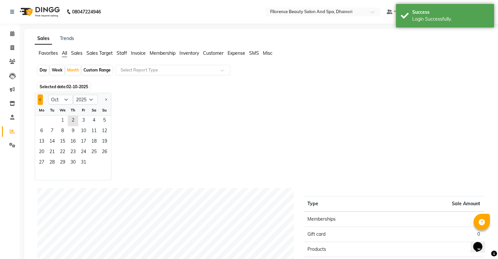
click at [40, 102] on button "Previous month" at bounding box center [40, 99] width 5 height 10
select select "9"
click at [39, 119] on span "1" at bounding box center [41, 121] width 10 height 10
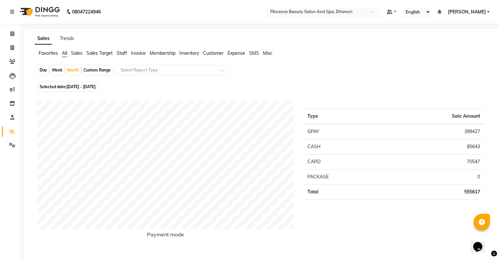
click at [43, 68] on div "Day" at bounding box center [43, 70] width 11 height 9
select select "9"
select select "2025"
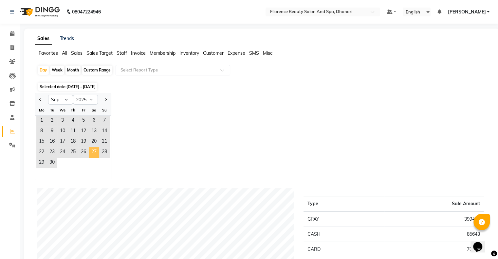
click at [94, 153] on span "27" at bounding box center [94, 152] width 10 height 10
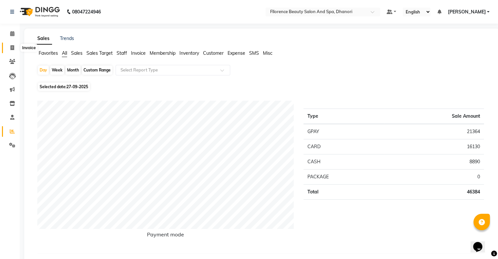
click at [9, 49] on span at bounding box center [12, 48] width 11 height 8
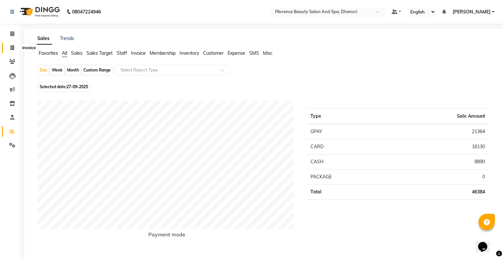
select select "121"
select select "service"
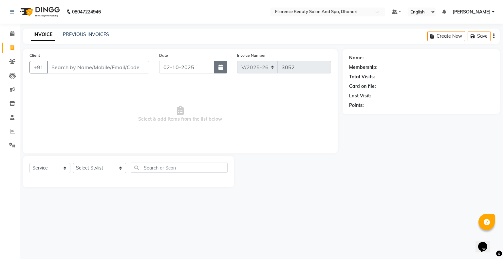
click at [220, 68] on icon "button" at bounding box center [220, 67] width 5 height 5
select select "10"
select select "2025"
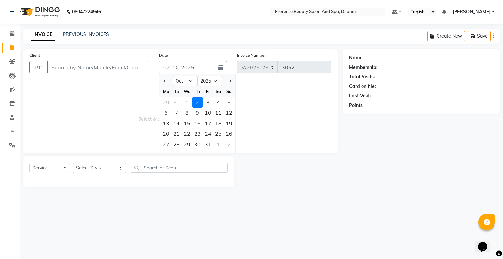
click at [161, 80] on div at bounding box center [166, 81] width 13 height 10
click at [165, 81] on span "Previous month" at bounding box center [165, 81] width 3 height 3
select select "9"
click at [215, 132] on div "27" at bounding box center [218, 133] width 10 height 10
type input "27-09-2025"
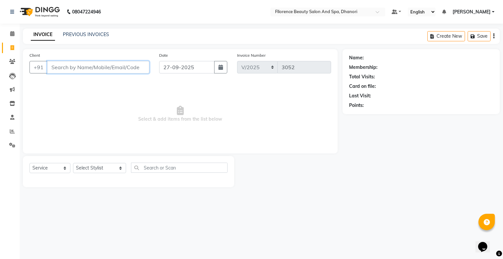
click at [106, 65] on input "Client" at bounding box center [98, 67] width 102 height 12
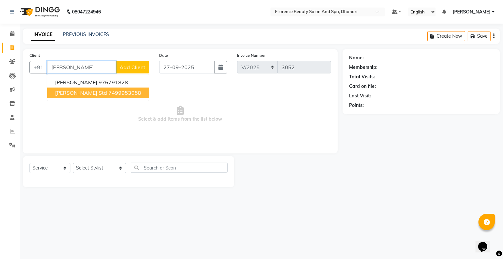
click at [95, 87] on button "Sharvari Std 7499953058" at bounding box center [98, 92] width 102 height 10
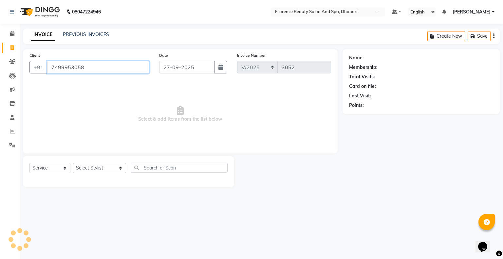
type input "7499953058"
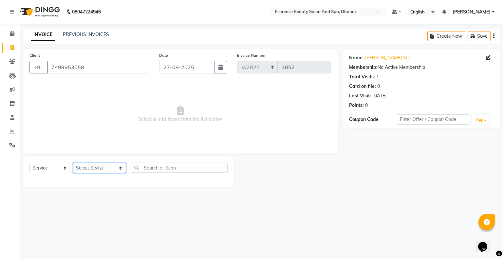
click at [97, 169] on select "Select Stylist AISHWAYA GANESH KOHALE anavi arjun ghogale anita devi rajesh var…" at bounding box center [99, 168] width 53 height 10
select select "3692"
click at [73, 163] on select "Select Stylist AISHWAYA GANESH KOHALE anavi arjun ghogale anita devi rajesh var…" at bounding box center [99, 168] width 53 height 10
click at [160, 165] on input "text" at bounding box center [179, 167] width 97 height 10
click at [47, 168] on select "Select Service Product Membership Package Voucher Prepaid Gift Card" at bounding box center [49, 168] width 41 height 10
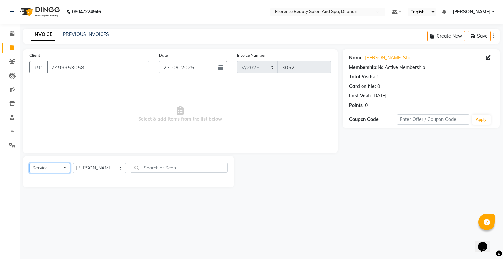
select select "product"
click at [29, 163] on select "Select Service Product Membership Package Voucher Prepaid Gift Card" at bounding box center [49, 168] width 41 height 10
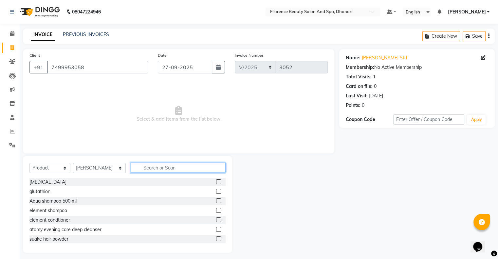
click at [164, 167] on input "text" at bounding box center [178, 167] width 95 height 10
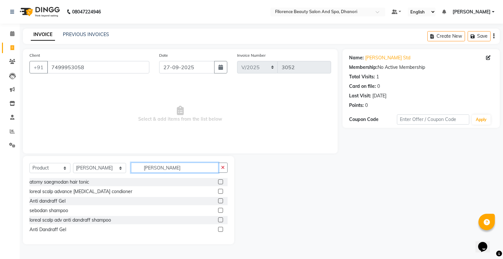
type input "dan"
click at [219, 201] on label at bounding box center [220, 200] width 5 height 5
click at [219, 201] on input "checkbox" at bounding box center [220, 201] width 4 height 4
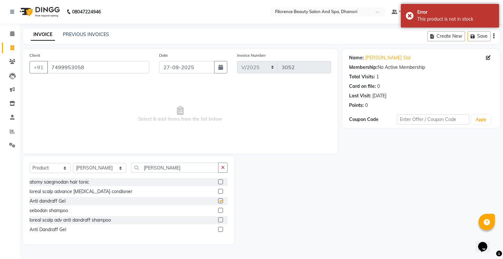
checkbox input "false"
click at [222, 230] on label at bounding box center [220, 229] width 5 height 5
click at [222, 230] on input "checkbox" at bounding box center [220, 229] width 4 height 4
click at [222, 231] on label at bounding box center [220, 229] width 5 height 5
click at [222, 231] on input "checkbox" at bounding box center [220, 229] width 4 height 4
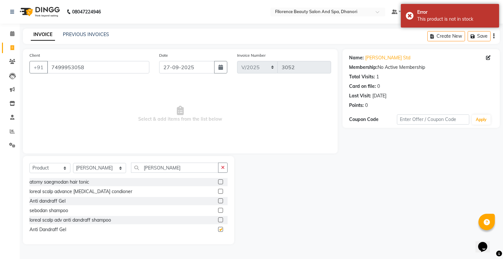
checkbox input "false"
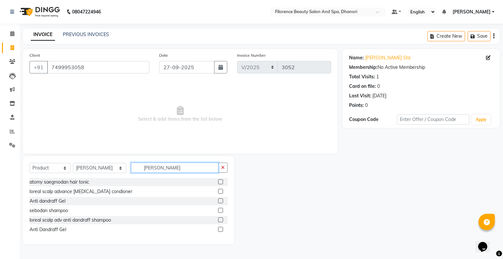
click at [151, 168] on input "dan" at bounding box center [174, 167] width 87 height 10
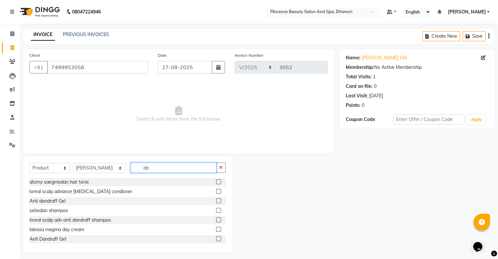
type input "d"
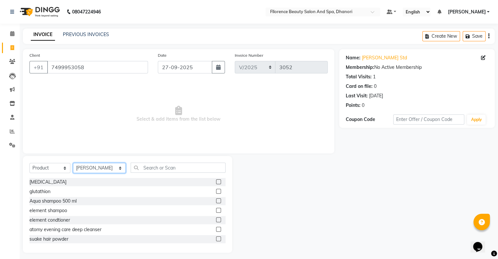
click at [80, 169] on select "Select Stylist AISHWAYA GANESH KOHALE anavi arjun ghogale anita devi rajesh var…" at bounding box center [99, 168] width 53 height 10
select select "20592"
click at [73, 163] on select "Select Stylist AISHWAYA GANESH KOHALE anavi arjun ghogale anita devi rajesh var…" at bounding box center [99, 168] width 53 height 10
click at [167, 164] on input "text" at bounding box center [178, 167] width 95 height 10
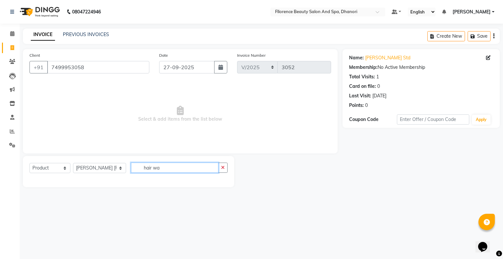
type input "hair wa"
click at [38, 171] on select "Select Service Product Membership Package Voucher Prepaid Gift Card" at bounding box center [49, 168] width 41 height 10
select select "service"
click at [29, 163] on select "Select Service Product Membership Package Voucher Prepaid Gift Card" at bounding box center [49, 168] width 41 height 10
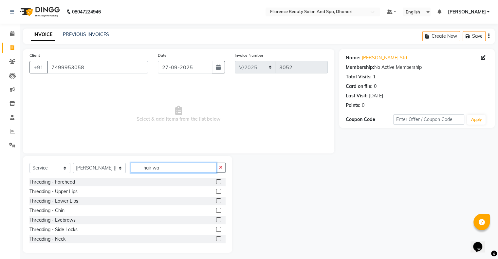
click at [160, 166] on input "hair wa" at bounding box center [174, 167] width 86 height 10
type input "hair was"
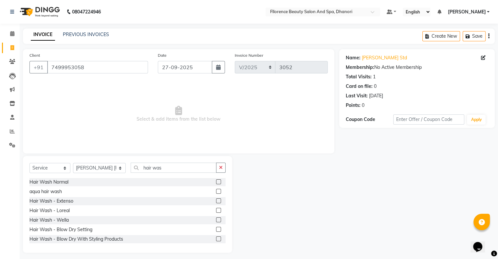
click at [216, 181] on label at bounding box center [218, 181] width 5 height 5
click at [216, 181] on input "checkbox" at bounding box center [218, 182] width 4 height 4
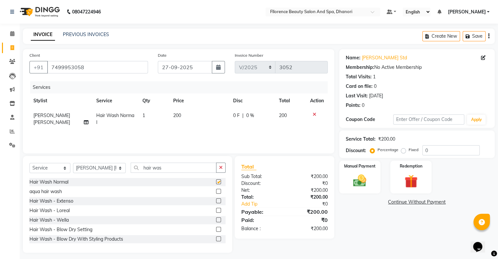
checkbox input "false"
click at [162, 167] on input "hair was" at bounding box center [174, 167] width 86 height 10
type input "h"
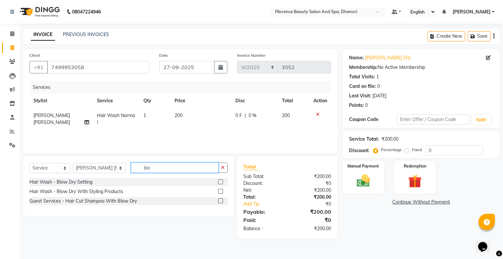
type input "blo"
click at [221, 183] on label at bounding box center [220, 181] width 5 height 5
click at [221, 183] on input "checkbox" at bounding box center [220, 182] width 4 height 4
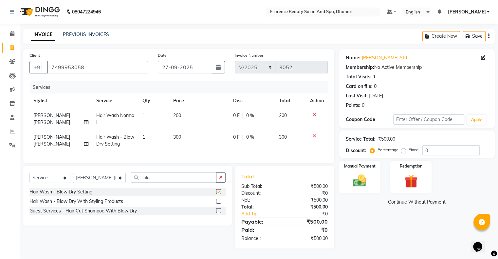
checkbox input "false"
click at [360, 186] on img at bounding box center [360, 181] width 22 height 16
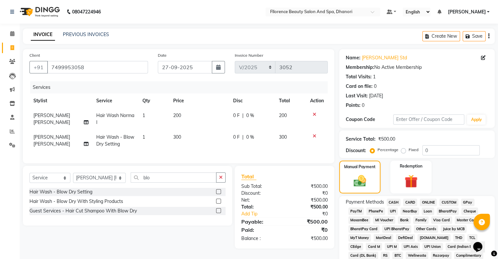
click at [396, 201] on span "CASH" at bounding box center [394, 202] width 14 height 8
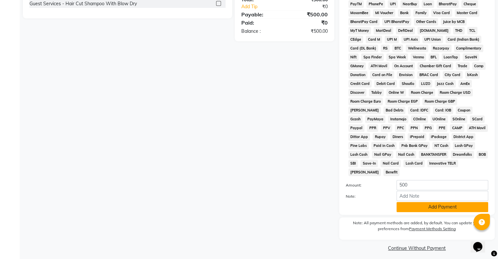
click at [449, 202] on button "Add Payment" at bounding box center [443, 207] width 92 height 10
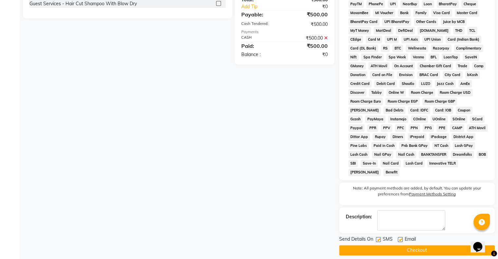
click at [431, 246] on button "Checkout" at bounding box center [417, 250] width 156 height 10
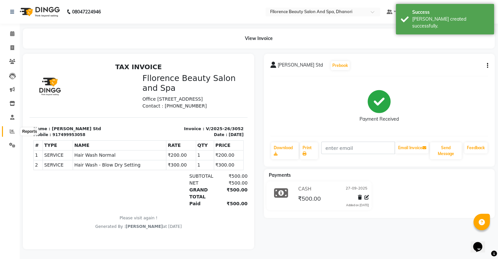
click at [10, 133] on icon at bounding box center [12, 131] width 5 height 5
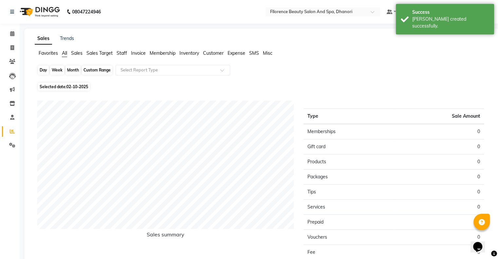
click at [44, 69] on div "Day" at bounding box center [43, 70] width 11 height 9
select select "10"
select select "2025"
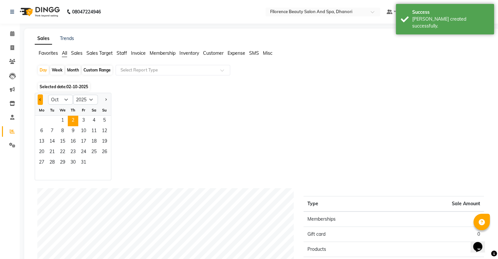
click at [40, 101] on button "Previous month" at bounding box center [40, 99] width 5 height 10
select select "9"
click at [90, 148] on span "27" at bounding box center [94, 152] width 10 height 10
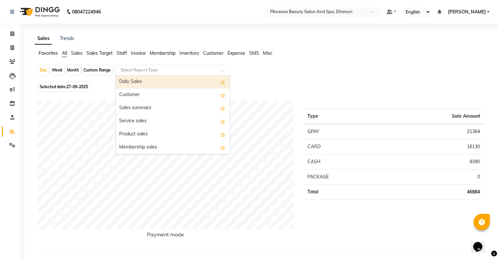
click at [190, 68] on input "text" at bounding box center [166, 70] width 94 height 7
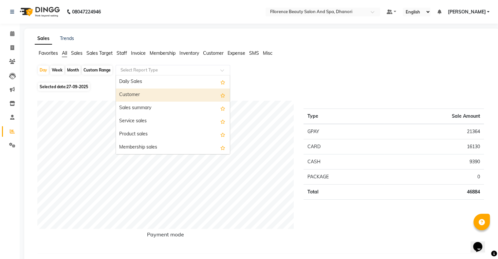
click at [176, 92] on div "Customer" at bounding box center [173, 94] width 114 height 13
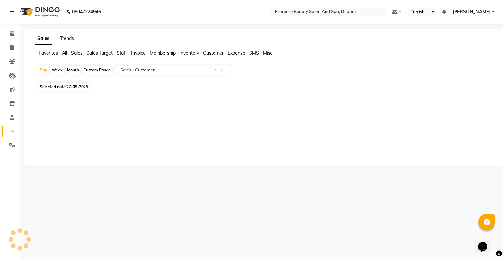
select select "csv"
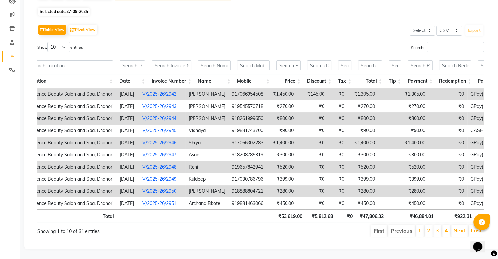
scroll to position [0, 48]
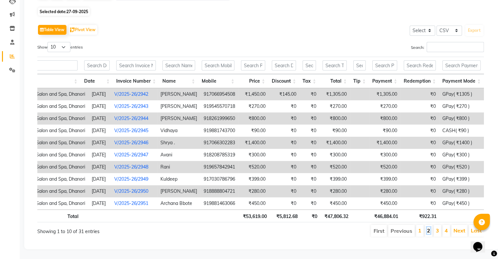
click at [428, 227] on link "2" at bounding box center [428, 230] width 3 height 7
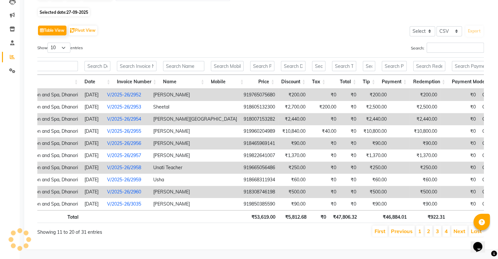
scroll to position [84, 0]
click at [436, 228] on link "3" at bounding box center [437, 231] width 3 height 7
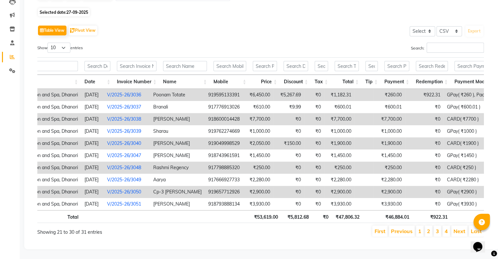
click at [449, 226] on li "4" at bounding box center [446, 230] width 8 height 11
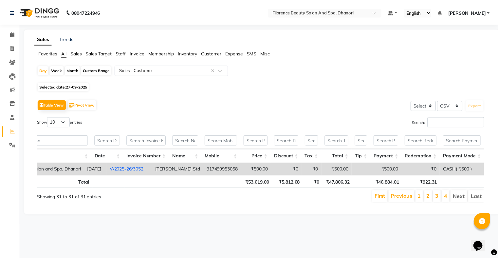
scroll to position [0, 37]
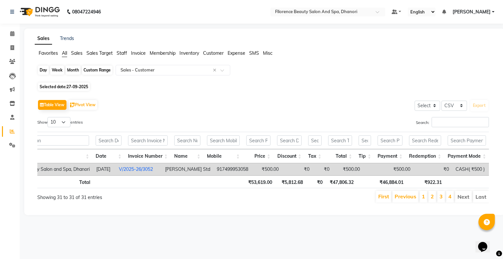
click at [46, 70] on div "Day" at bounding box center [43, 70] width 11 height 9
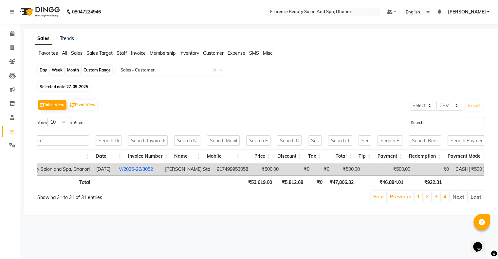
select select "9"
select select "2025"
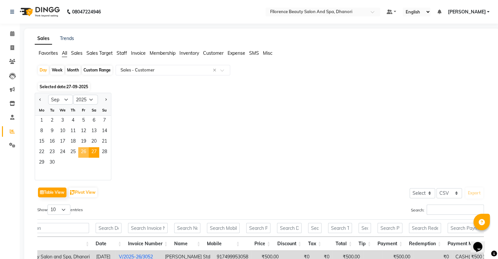
click at [84, 150] on span "26" at bounding box center [83, 152] width 10 height 10
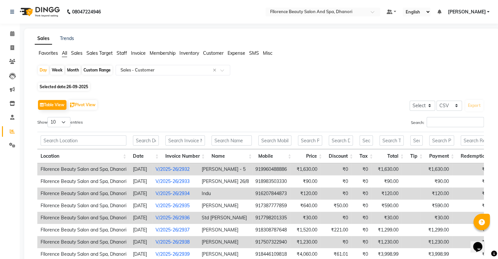
scroll to position [84, 0]
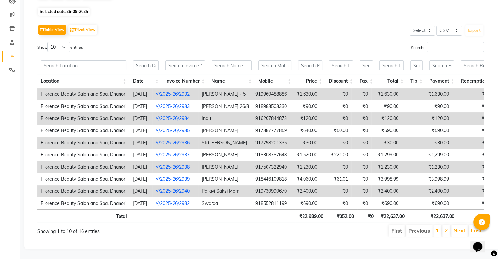
click at [444, 229] on li "2" at bounding box center [446, 231] width 8 height 12
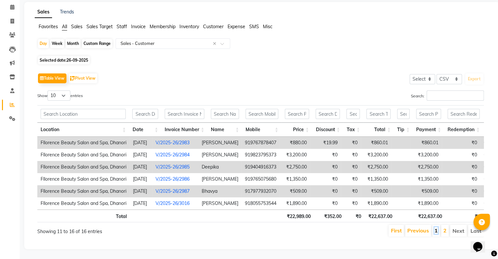
click at [437, 229] on link "1" at bounding box center [436, 230] width 3 height 7
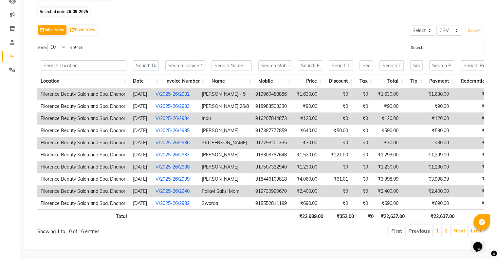
scroll to position [84, 0]
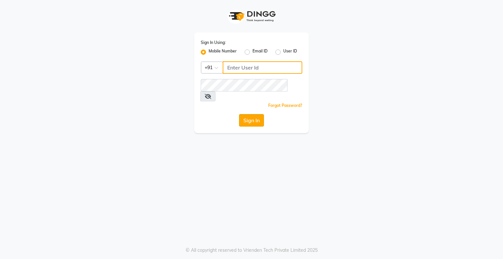
type input "9146152333"
click at [248, 114] on button "Sign In" at bounding box center [251, 120] width 25 height 12
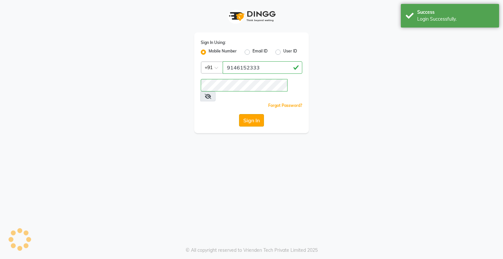
click at [250, 114] on button "Sign In" at bounding box center [251, 120] width 25 height 12
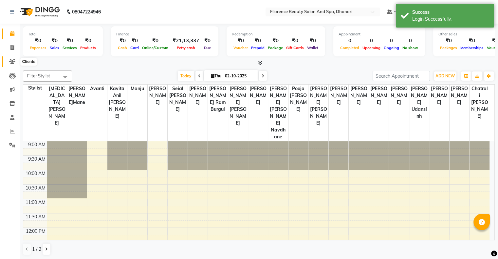
drag, startPoint x: 15, startPoint y: 60, endPoint x: 8, endPoint y: 63, distance: 7.9
click at [15, 61] on span at bounding box center [12, 62] width 11 height 8
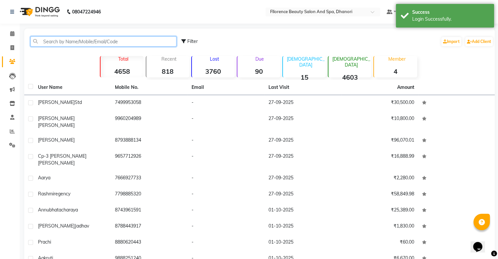
click at [60, 40] on input "text" at bounding box center [103, 41] width 146 height 10
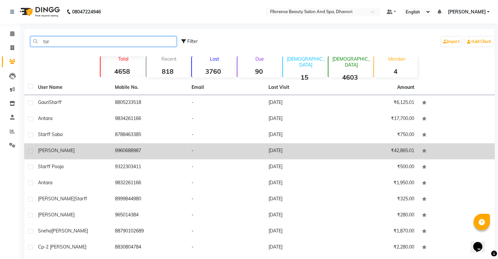
type input "tar"
click at [47, 152] on span "[PERSON_NAME]" at bounding box center [56, 150] width 37 height 6
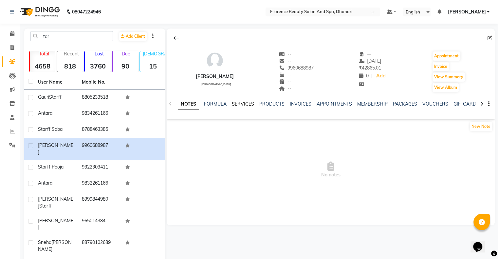
click at [241, 104] on link "SERVICES" at bounding box center [243, 104] width 22 height 6
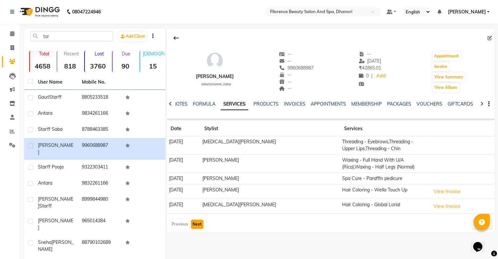
click at [194, 221] on button "Next" at bounding box center [197, 223] width 12 height 9
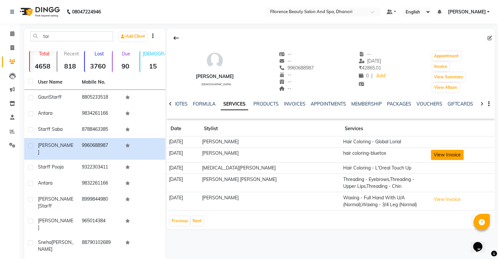
click at [451, 158] on button "View Invoice" at bounding box center [447, 155] width 33 height 10
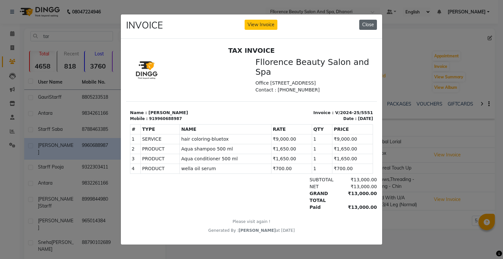
click at [370, 22] on button "Close" at bounding box center [368, 25] width 18 height 10
